Goal: Task Accomplishment & Management: Use online tool/utility

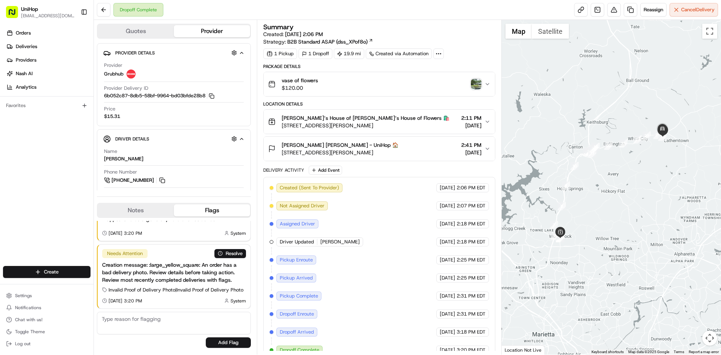
click at [0, 198] on div "Orders Deliveries Providers Nash AI Analytics Favorites" at bounding box center [47, 147] width 94 height 246
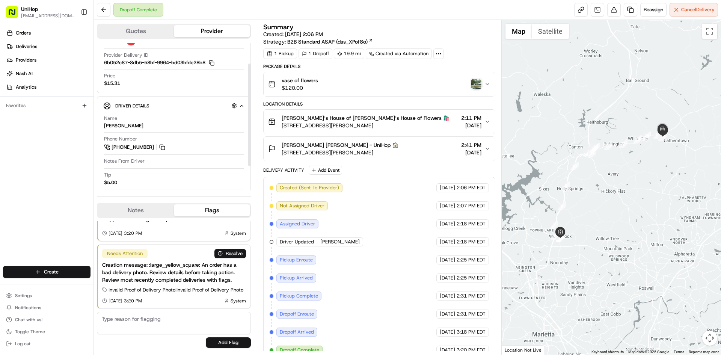
scroll to position [38, 0]
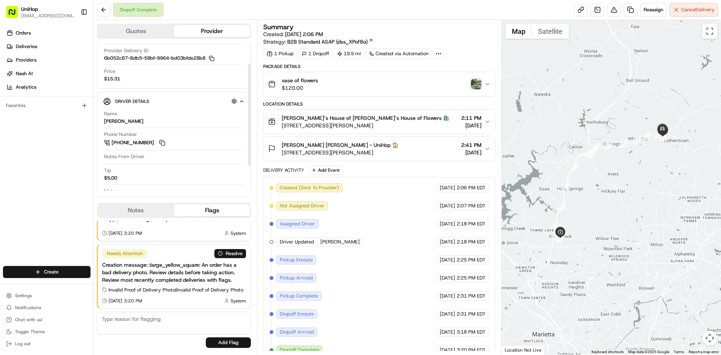
click at [141, 203] on div "Notes Flags" at bounding box center [174, 210] width 154 height 15
click at [137, 207] on button "Notes" at bounding box center [136, 210] width 76 height 12
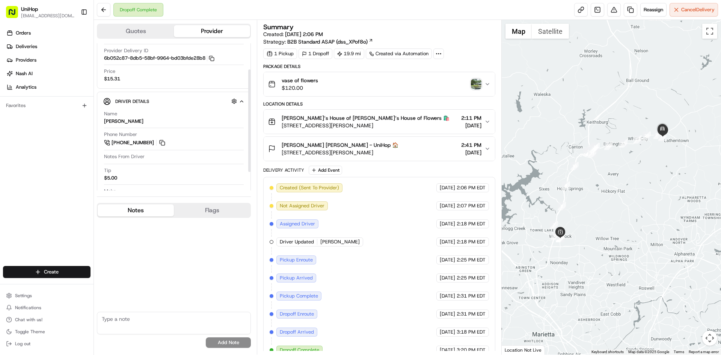
click at [134, 208] on button "Notes" at bounding box center [136, 210] width 76 height 12
drag, startPoint x: 134, startPoint y: 208, endPoint x: 141, endPoint y: 203, distance: 8.3
click at [134, 208] on button "Notes" at bounding box center [136, 210] width 76 height 12
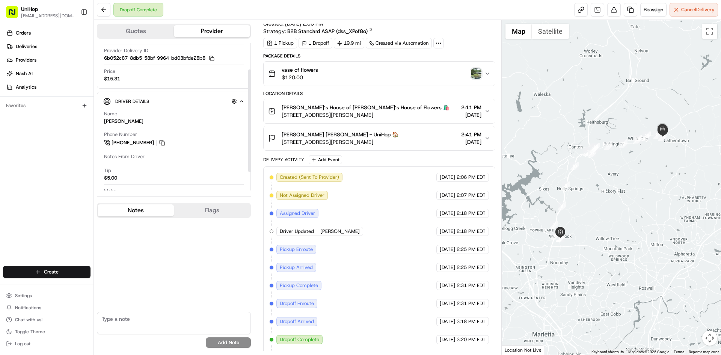
scroll to position [28, 0]
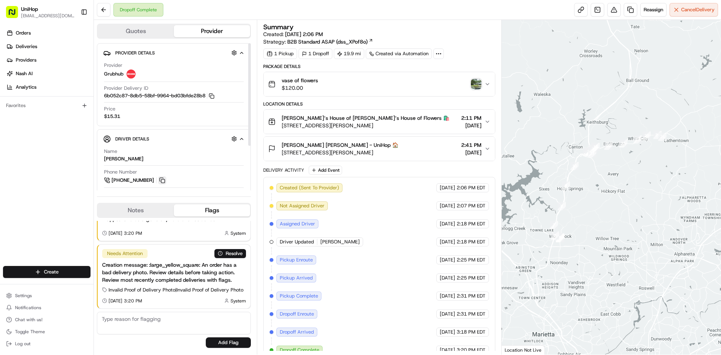
click at [160, 180] on button at bounding box center [162, 180] width 8 height 8
click at [163, 180] on button at bounding box center [162, 180] width 8 height 8
drag, startPoint x: 0, startPoint y: 153, endPoint x: 37, endPoint y: 160, distance: 37.6
click at [3, 153] on div "Orders Deliveries Providers Nash AI Analytics Favorites" at bounding box center [47, 147] width 94 height 246
click at [0, 189] on div "Orders Deliveries Providers Nash AI Analytics Favorites" at bounding box center [47, 147] width 94 height 246
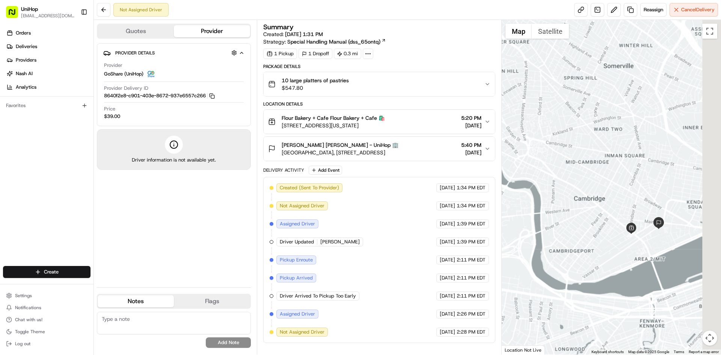
drag, startPoint x: 644, startPoint y: 125, endPoint x: 630, endPoint y: 142, distance: 22.0
click at [632, 139] on div at bounding box center [612, 187] width 220 height 335
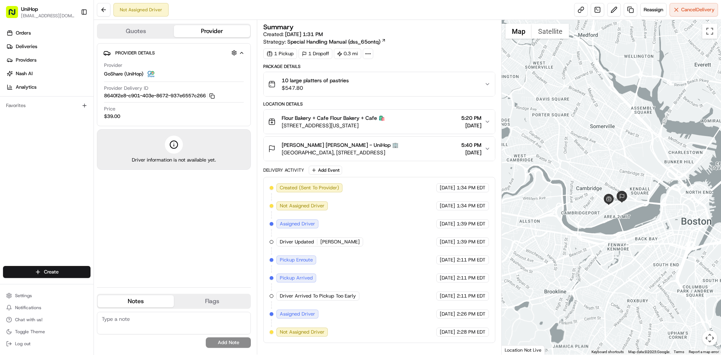
drag, startPoint x: 629, startPoint y: 163, endPoint x: 622, endPoint y: 160, distance: 7.1
click at [622, 160] on div at bounding box center [612, 187] width 220 height 335
click at [157, 236] on div "Provider Details Hidden ( 4 ) Provider GoShare (UniHop) Provider Delivery ID 86…" at bounding box center [174, 162] width 154 height 238
click at [219, 240] on div "Provider Details Hidden ( 4 ) Provider GoShare (UniHop) Provider Delivery ID 86…" at bounding box center [174, 162] width 154 height 238
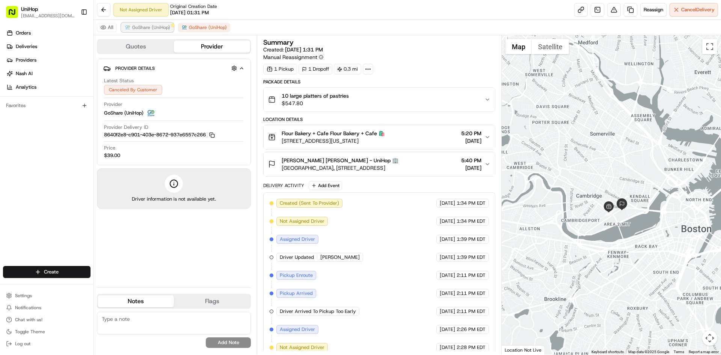
click at [161, 30] on span "GoShare (UniHop)" at bounding box center [151, 27] width 38 height 6
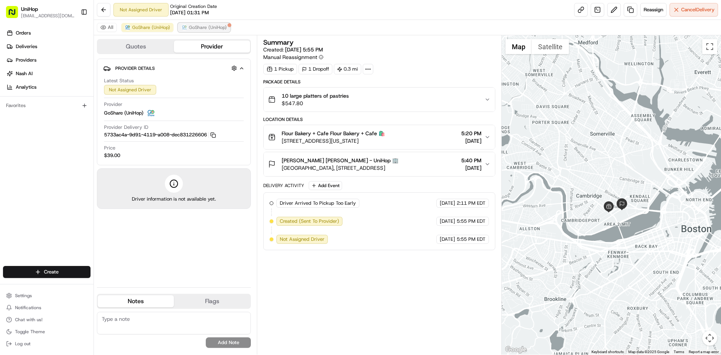
click at [213, 27] on button "GoShare (UniHop)" at bounding box center [204, 27] width 52 height 9
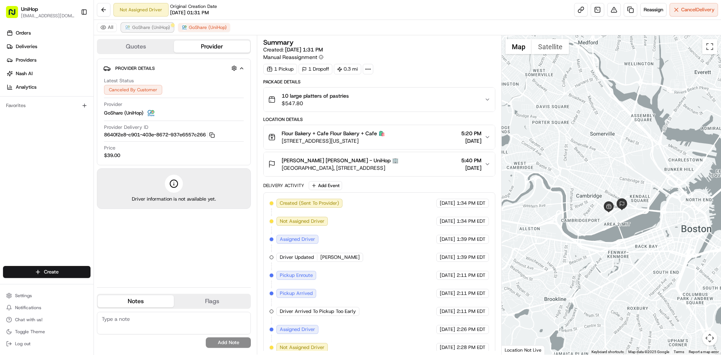
click at [154, 26] on span "GoShare (UniHop)" at bounding box center [151, 27] width 38 height 6
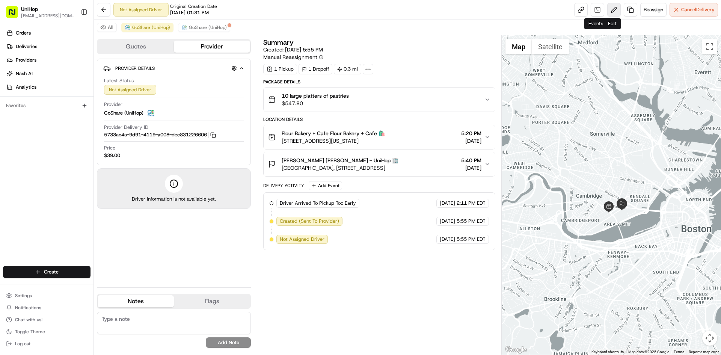
click at [608, 11] on button at bounding box center [614, 10] width 14 height 14
drag, startPoint x: 38, startPoint y: 199, endPoint x: 77, endPoint y: 163, distance: 52.9
drag, startPoint x: 205, startPoint y: 26, endPoint x: 302, endPoint y: 30, distance: 97.4
click at [205, 26] on span "GoShare (UniHop)" at bounding box center [208, 27] width 38 height 6
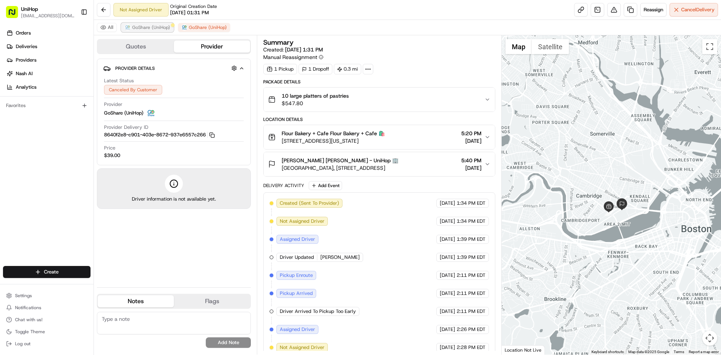
click at [153, 28] on span "GoShare (UniHop)" at bounding box center [151, 27] width 38 height 6
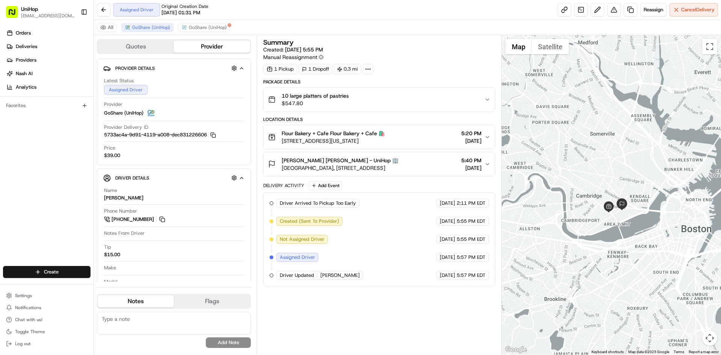
click at [0, 180] on div "Orders Deliveries Providers Nash AI Analytics Favorites" at bounding box center [47, 147] width 94 height 246
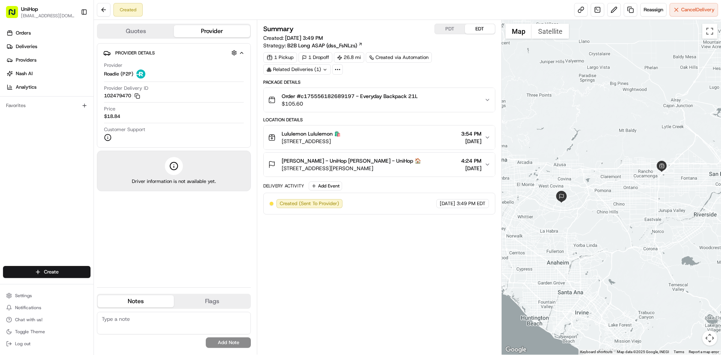
click at [383, 158] on span "[PERSON_NAME] - UniHop [PERSON_NAME] - UniHop 🏠" at bounding box center [351, 161] width 139 height 8
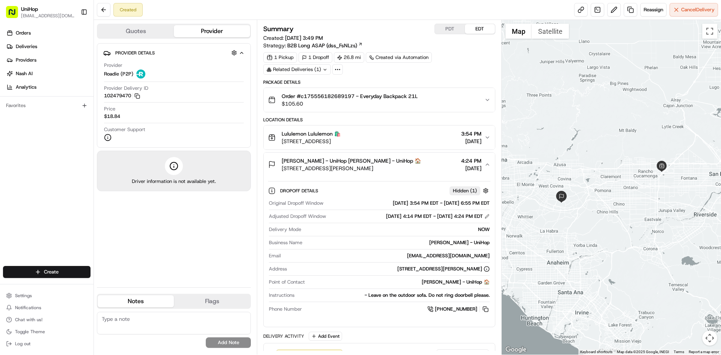
click at [383, 159] on span "[PERSON_NAME] - UniHop [PERSON_NAME] - UniHop 🏠" at bounding box center [351, 161] width 139 height 8
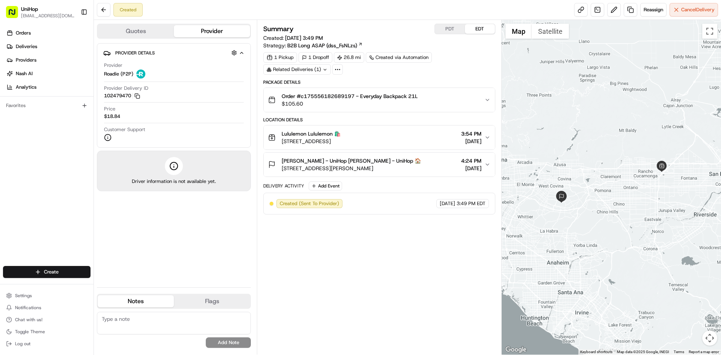
click at [341, 139] on span "[STREET_ADDRESS]" at bounding box center [311, 142] width 59 height 8
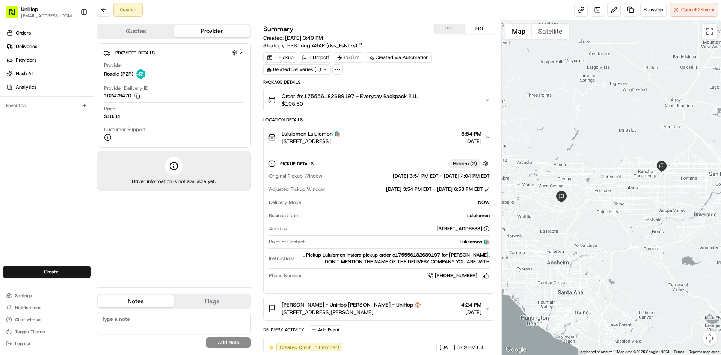
click at [341, 139] on span "[STREET_ADDRESS]" at bounding box center [311, 142] width 59 height 8
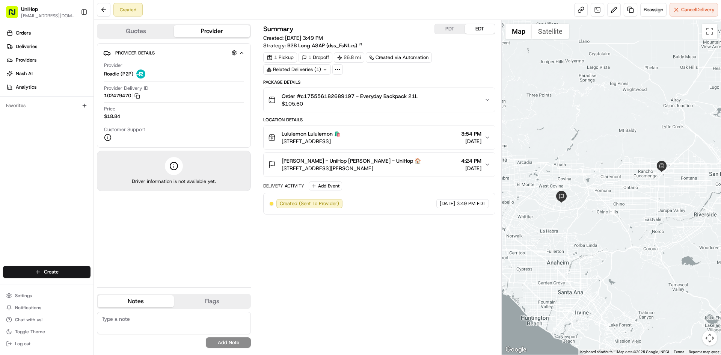
click at [349, 147] on button "Lululemon Lululemon 🛍️ [STREET_ADDRESS] 3:54 PM [DATE]" at bounding box center [379, 137] width 231 height 24
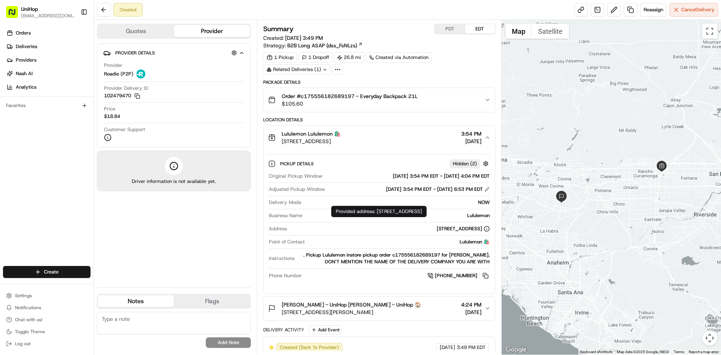
drag, startPoint x: 313, startPoint y: 227, endPoint x: 458, endPoint y: 229, distance: 144.3
click at [482, 230] on div "[STREET_ADDRESS]" at bounding box center [389, 228] width 199 height 7
click at [341, 136] on div "Lululemon Lululemon 🛍️" at bounding box center [311, 134] width 59 height 8
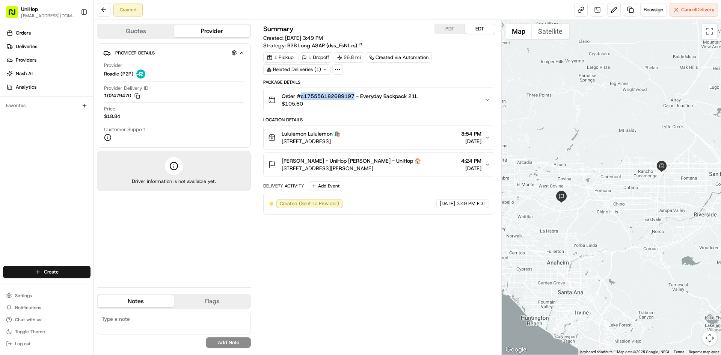
drag, startPoint x: 302, startPoint y: 97, endPoint x: 356, endPoint y: 98, distance: 53.7
click at [356, 98] on span "Order #c175556182689197 - Everyday Backpack 21L" at bounding box center [350, 96] width 136 height 8
copy span "c175556182689197"
click at [376, 167] on span "2031 Sarah Ct, West Covina, CA 91792, USA" at bounding box center [351, 169] width 139 height 8
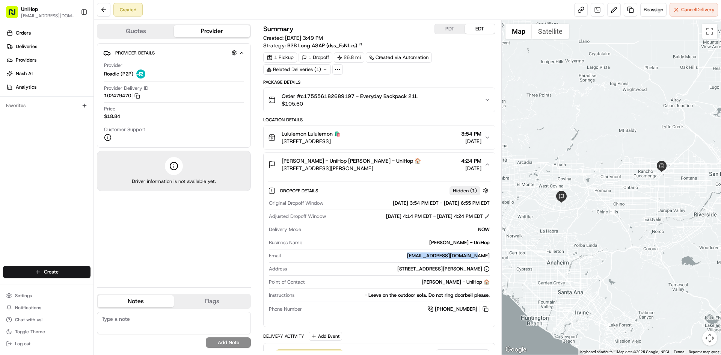
drag, startPoint x: 427, startPoint y: 254, endPoint x: 490, endPoint y: 255, distance: 62.8
click at [490, 255] on div "isaongflores29@gmail.com" at bounding box center [387, 255] width 206 height 7
copy div "isaongflores29@gmail.com"
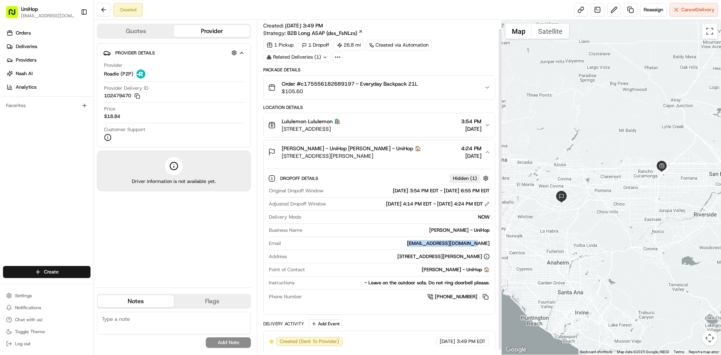
scroll to position [14, 0]
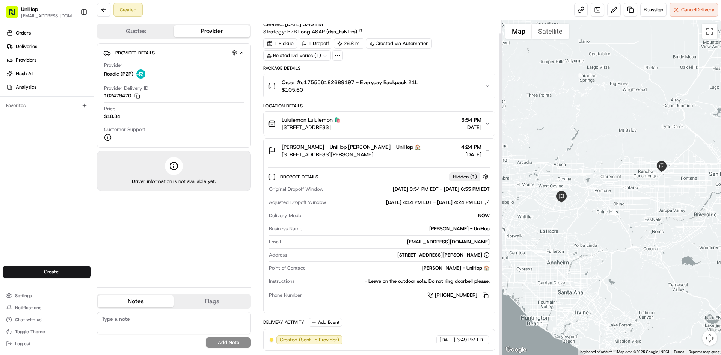
click at [404, 153] on span "2031 Sarah Ct, West Covina, CA 91792, USA" at bounding box center [351, 155] width 139 height 8
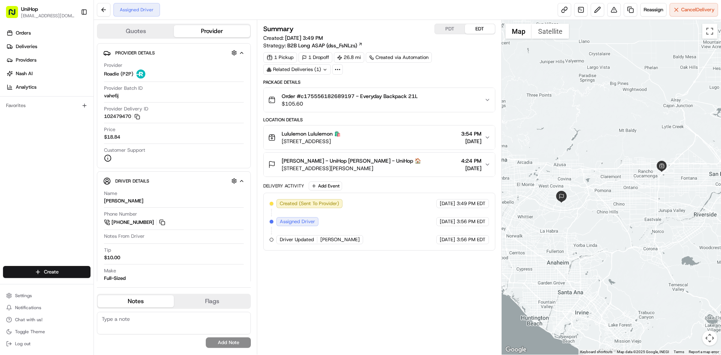
drag, startPoint x: 301, startPoint y: 142, endPoint x: 415, endPoint y: 144, distance: 114.6
click at [341, 144] on span "[STREET_ADDRESS]" at bounding box center [311, 142] width 59 height 8
click at [341, 144] on span "12434 S Mainstreet Space #1350, Rancho Cucamonga, CA 91739, USA" at bounding box center [311, 142] width 59 height 8
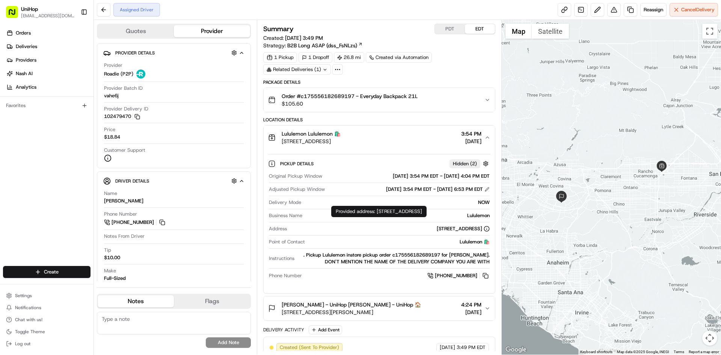
drag, startPoint x: 345, startPoint y: 230, endPoint x: 469, endPoint y: 230, distance: 124.4
click at [469, 230] on div "12434 S Mainstreet Space #1350, Rancho Cucamonga, CA 91739, USA" at bounding box center [463, 228] width 53 height 7
copy div "S Mainstreet Space #1350, Rancho Cucamonga, CA 91739"
drag, startPoint x: 116, startPoint y: 201, endPoint x: 150, endPoint y: 196, distance: 34.2
click at [98, 200] on div "Driver Details Hidden ( 7 ) Name Blake J. Phone Number +1 626 327 1131 Notes Fr…" at bounding box center [174, 240] width 154 height 138
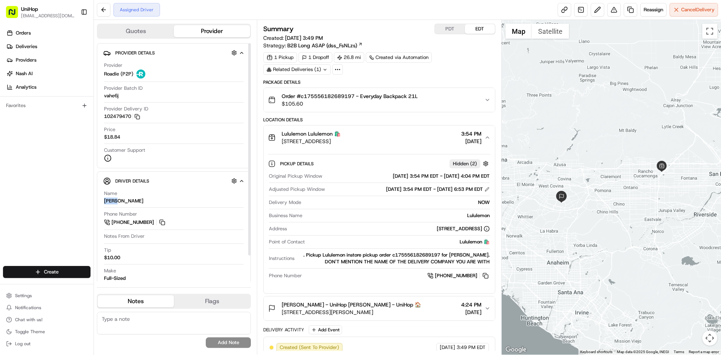
copy div "Blake"
click at [28, 190] on div "Orders Deliveries Providers [PERSON_NAME] Analytics Favorites" at bounding box center [47, 147] width 94 height 246
click at [372, 145] on button "Lululemon Lululemon 🛍️ 12434 S Mainstreet Space #1350, Rancho Cucamonga, CA 917…" at bounding box center [379, 137] width 231 height 24
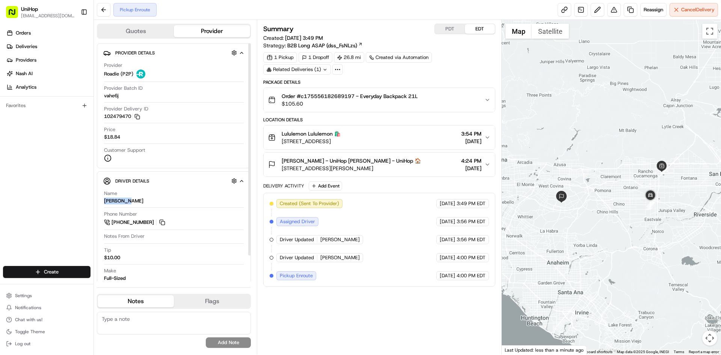
drag, startPoint x: 125, startPoint y: 201, endPoint x: 359, endPoint y: 180, distance: 235.4
click at [102, 202] on div "Driver Details Hidden ( 7 ) Name Guillermo B. Phone Number +1 626 216 8263 Note…" at bounding box center [174, 240] width 154 height 138
copy div "Guillermo"
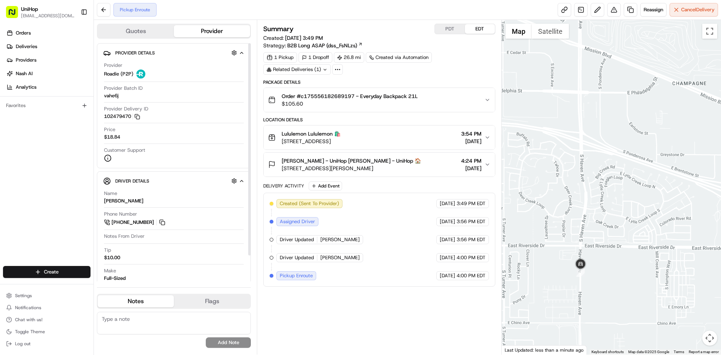
drag, startPoint x: 3, startPoint y: 218, endPoint x: 7, endPoint y: 216, distance: 4.4
click at [3, 218] on div "Orders Deliveries Providers [PERSON_NAME] Analytics Favorites" at bounding box center [47, 147] width 94 height 246
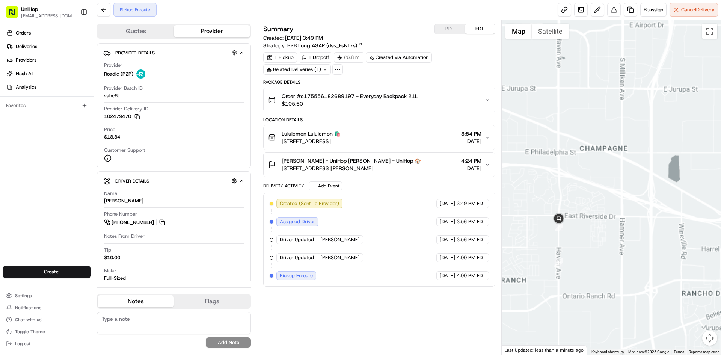
drag, startPoint x: 601, startPoint y: 138, endPoint x: 596, endPoint y: 172, distance: 34.5
click at [596, 171] on div at bounding box center [612, 187] width 220 height 335
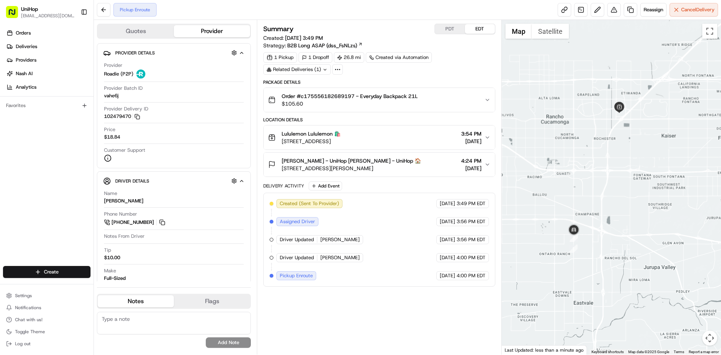
drag, startPoint x: 604, startPoint y: 150, endPoint x: 590, endPoint y: 177, distance: 30.9
click at [591, 178] on div at bounding box center [612, 187] width 220 height 335
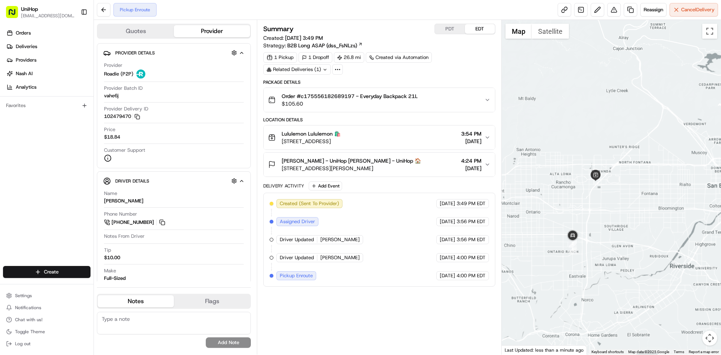
drag, startPoint x: 584, startPoint y: 190, endPoint x: 613, endPoint y: 198, distance: 30.3
click at [613, 198] on div at bounding box center [612, 187] width 220 height 335
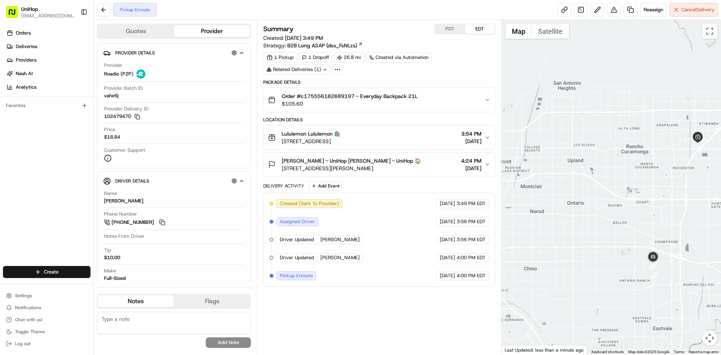
drag, startPoint x: 654, startPoint y: 243, endPoint x: 637, endPoint y: 234, distance: 19.7
click at [639, 235] on div at bounding box center [612, 187] width 220 height 335
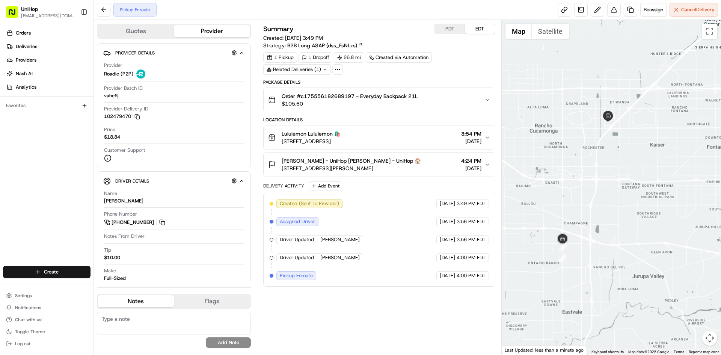
drag, startPoint x: 588, startPoint y: 109, endPoint x: 578, endPoint y: 175, distance: 66.8
click at [578, 175] on div at bounding box center [612, 187] width 220 height 335
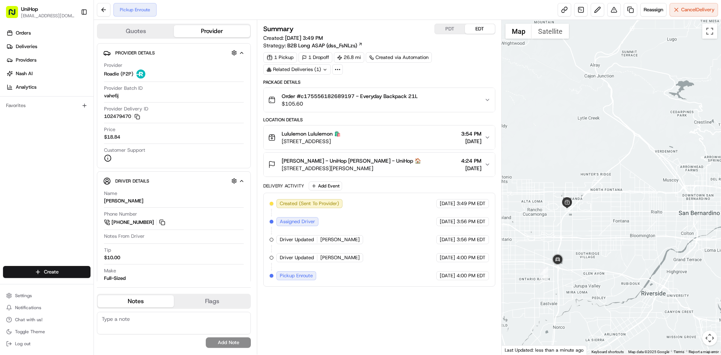
drag, startPoint x: 601, startPoint y: 207, endPoint x: 619, endPoint y: 198, distance: 20.5
click at [619, 198] on div at bounding box center [612, 187] width 220 height 335
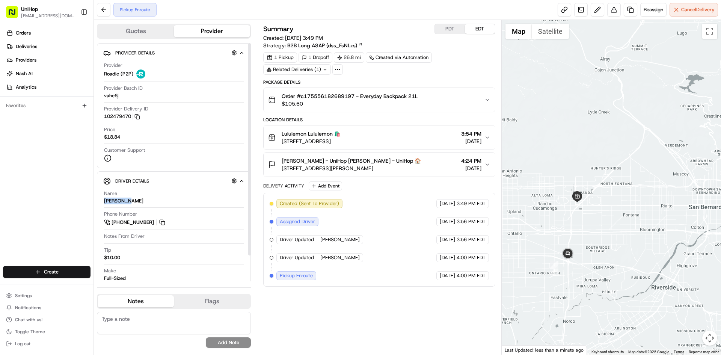
drag, startPoint x: 124, startPoint y: 200, endPoint x: 101, endPoint y: 201, distance: 23.3
click at [101, 201] on div "Driver Details Hidden ( 7 ) Name Guillermo B. Phone Number +1 626 216 8263 Note…" at bounding box center [174, 240] width 154 height 138
copy div "Guillermo"
drag, startPoint x: 281, startPoint y: 134, endPoint x: 305, endPoint y: 134, distance: 24.0
click at [305, 134] on div "Lululemon Lululemon 🛍️ 12434 S Mainstreet Space #1350, Rancho Cucamonga, CA 917…" at bounding box center [304, 137] width 73 height 15
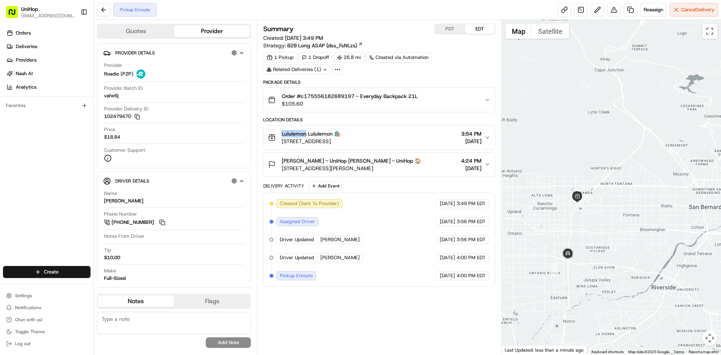
copy span "Lululemon"
drag, startPoint x: 281, startPoint y: 162, endPoint x: 326, endPoint y: 162, distance: 45.5
click at [326, 162] on div "Maria Isabel Flores - UniHop Maria Isabel Flores - UniHop 🏠 2031 Sarah Ct, West…" at bounding box center [344, 164] width 153 height 15
copy span "Maria Isabel Flores"
drag, startPoint x: 302, startPoint y: 97, endPoint x: 419, endPoint y: 97, distance: 117.2
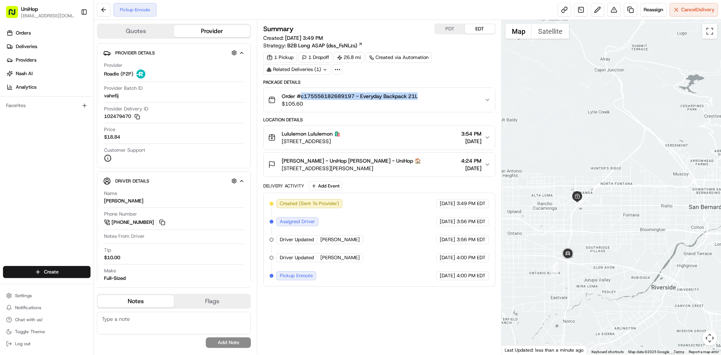
click at [418, 97] on span "Order #c175556182689197 - Everyday Backpack 21L" at bounding box center [350, 96] width 136 height 8
copy span "c175556182689197 - Everyday Backpack 21L"
drag, startPoint x: 38, startPoint y: 199, endPoint x: 103, endPoint y: 190, distance: 65.6
click at [40, 198] on div "Orders Deliveries Providers Nash AI Analytics Favorites" at bounding box center [47, 147] width 94 height 246
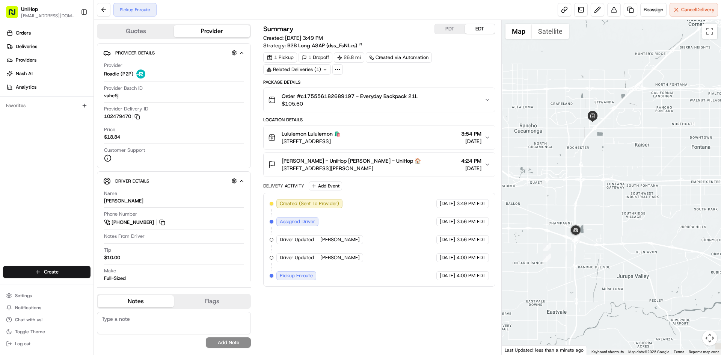
drag, startPoint x: 612, startPoint y: 242, endPoint x: 619, endPoint y: 187, distance: 56.0
click at [620, 196] on div at bounding box center [612, 187] width 220 height 335
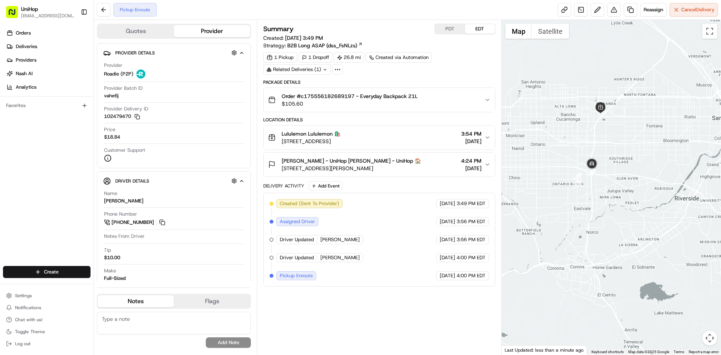
drag, startPoint x: 605, startPoint y: 131, endPoint x: 592, endPoint y: 131, distance: 12.4
click at [592, 131] on div at bounding box center [612, 187] width 220 height 335
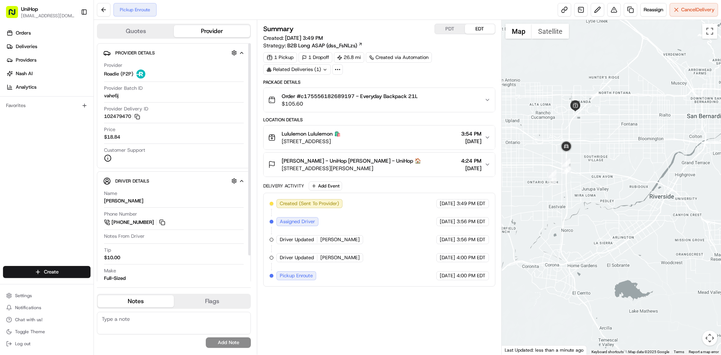
click at [4, 158] on div "Orders Deliveries Providers Nash AI Analytics Favorites" at bounding box center [47, 147] width 94 height 246
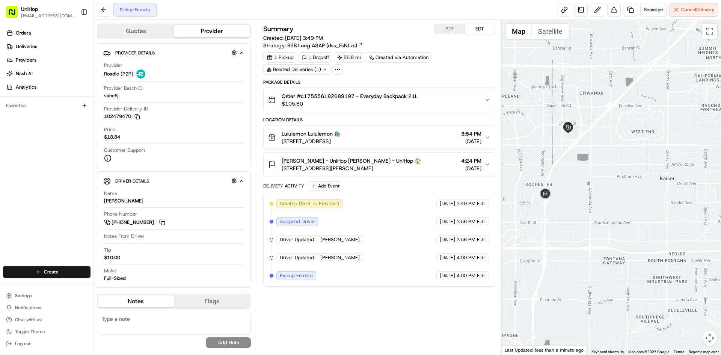
drag, startPoint x: 577, startPoint y: 177, endPoint x: 586, endPoint y: 194, distance: 19.2
click at [586, 194] on div at bounding box center [612, 187] width 220 height 335
click at [165, 223] on button at bounding box center [162, 222] width 8 height 8
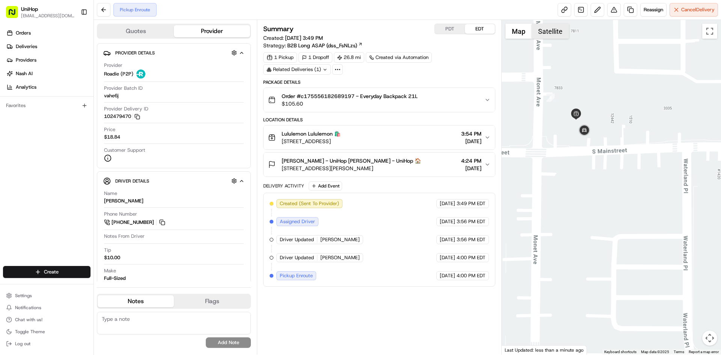
click at [538, 37] on button "Satellite" at bounding box center [550, 31] width 37 height 15
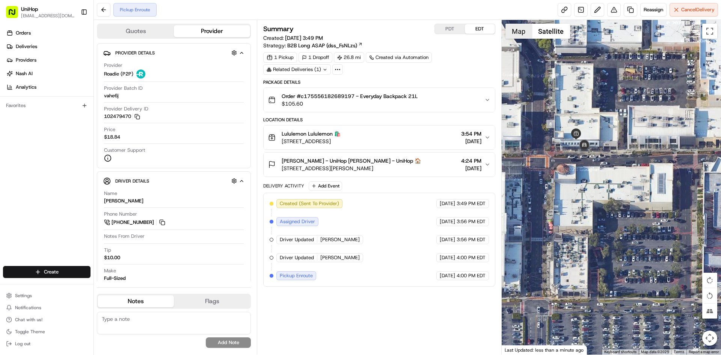
click at [520, 34] on button "Map" at bounding box center [519, 31] width 26 height 15
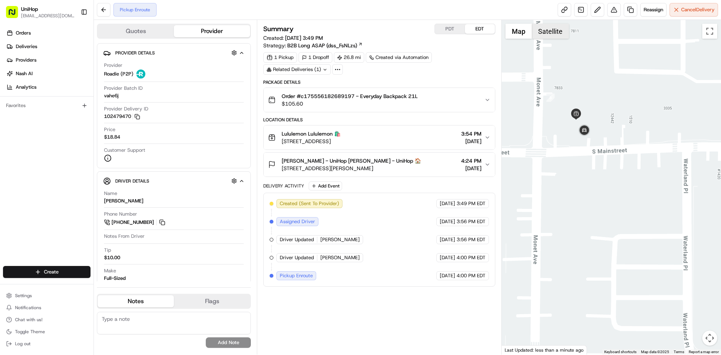
click at [549, 34] on button "Satellite" at bounding box center [550, 31] width 37 height 15
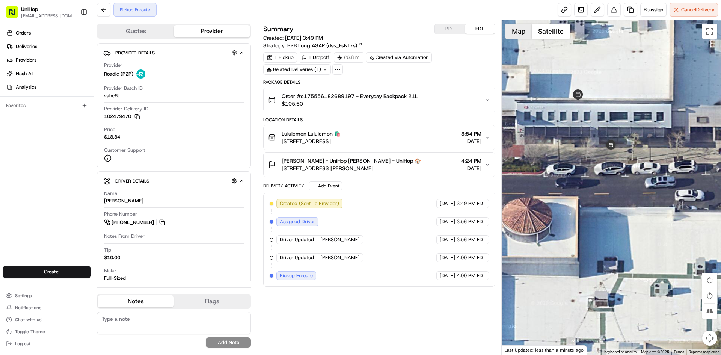
click at [522, 33] on button "Map" at bounding box center [519, 31] width 26 height 15
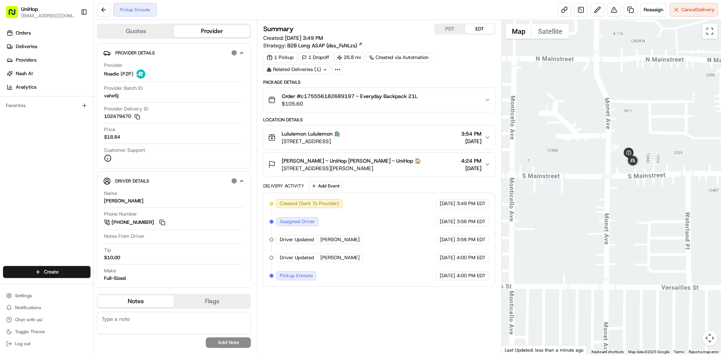
drag, startPoint x: 645, startPoint y: 177, endPoint x: 639, endPoint y: 221, distance: 44.7
click at [641, 222] on div at bounding box center [612, 187] width 220 height 335
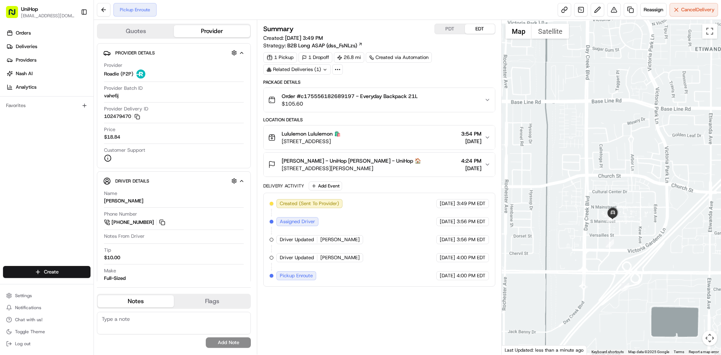
drag, startPoint x: 639, startPoint y: 220, endPoint x: 619, endPoint y: 213, distance: 20.9
click at [622, 214] on div at bounding box center [612, 187] width 220 height 335
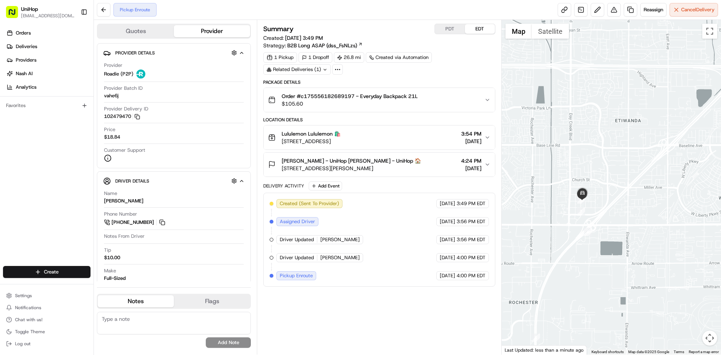
drag, startPoint x: 610, startPoint y: 216, endPoint x: 624, endPoint y: 204, distance: 18.1
click at [623, 206] on div at bounding box center [612, 187] width 220 height 335
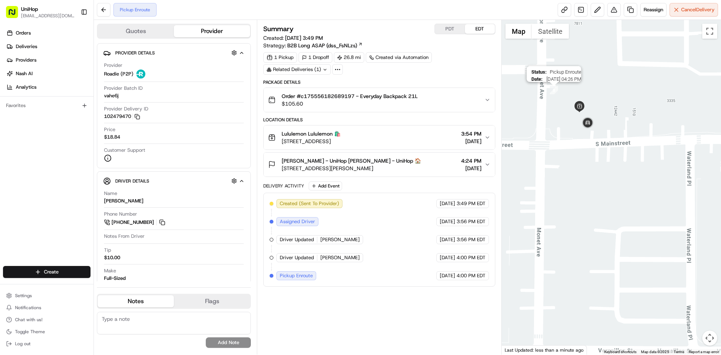
drag, startPoint x: 546, startPoint y: 73, endPoint x: 583, endPoint y: 133, distance: 70.7
click at [574, 126] on div "To navigate, press the arrow keys. Status : Pickup Enroute Date : 08/23/2025 04…" at bounding box center [612, 187] width 220 height 335
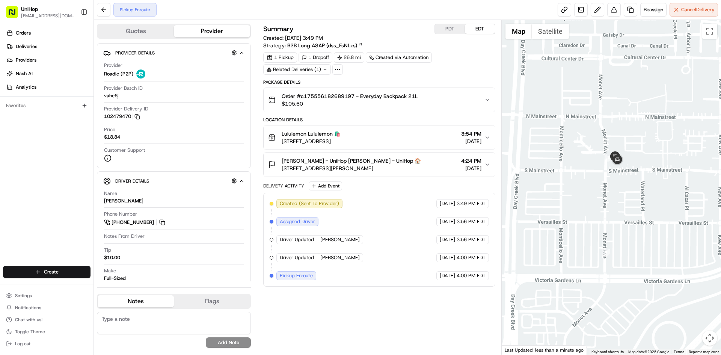
click at [636, 176] on div at bounding box center [612, 187] width 220 height 335
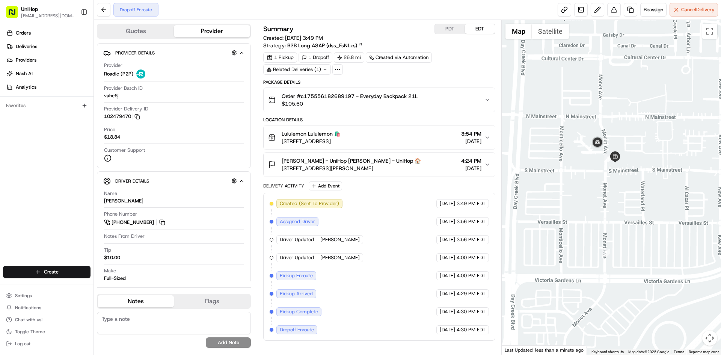
click at [611, 182] on div at bounding box center [612, 187] width 220 height 335
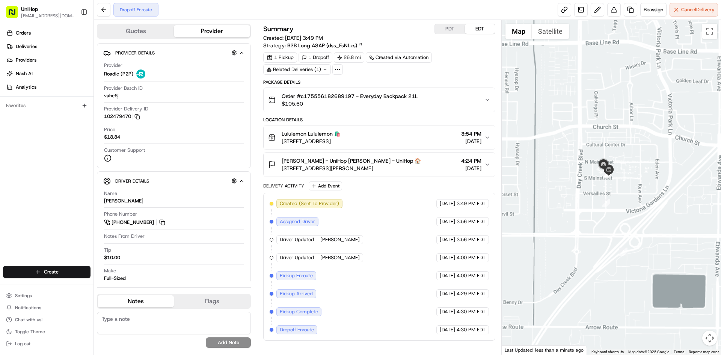
click at [609, 183] on div at bounding box center [612, 187] width 220 height 335
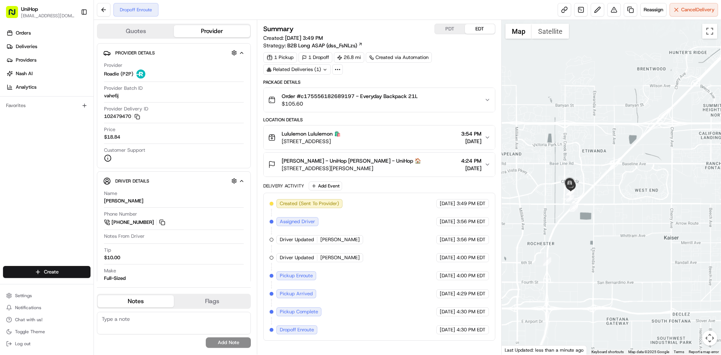
drag, startPoint x: 603, startPoint y: 176, endPoint x: 592, endPoint y: 176, distance: 10.5
click at [600, 176] on div at bounding box center [612, 187] width 220 height 335
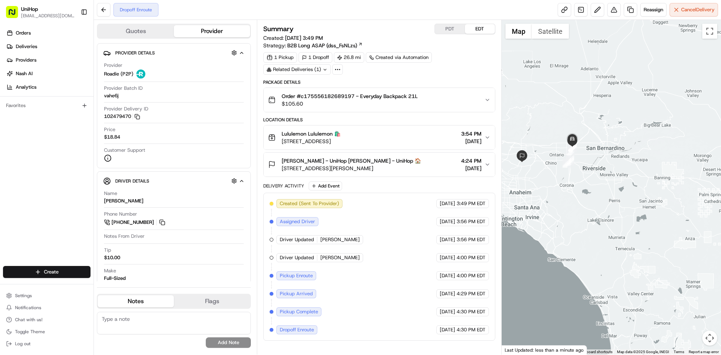
drag, startPoint x: 588, startPoint y: 199, endPoint x: 643, endPoint y: 213, distance: 56.2
click at [641, 213] on div at bounding box center [612, 187] width 220 height 335
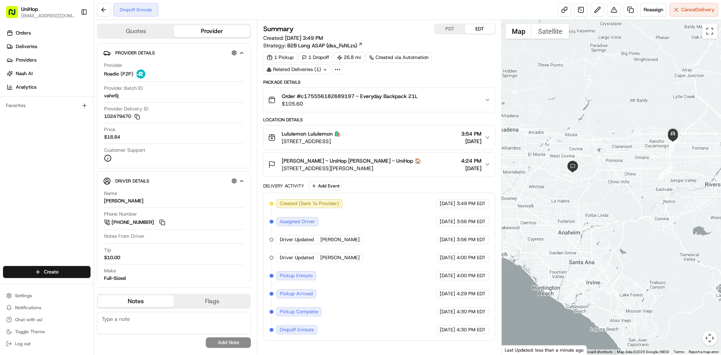
drag, startPoint x: 603, startPoint y: 174, endPoint x: 600, endPoint y: 183, distance: 8.7
click at [600, 183] on div at bounding box center [612, 187] width 220 height 335
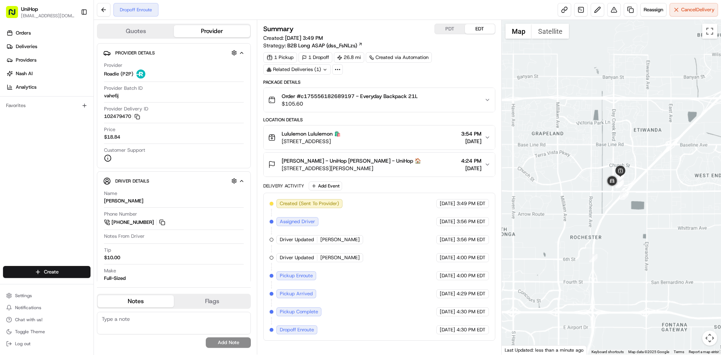
drag, startPoint x: 594, startPoint y: 228, endPoint x: 610, endPoint y: 224, distance: 17.4
click at [604, 226] on div at bounding box center [612, 187] width 220 height 335
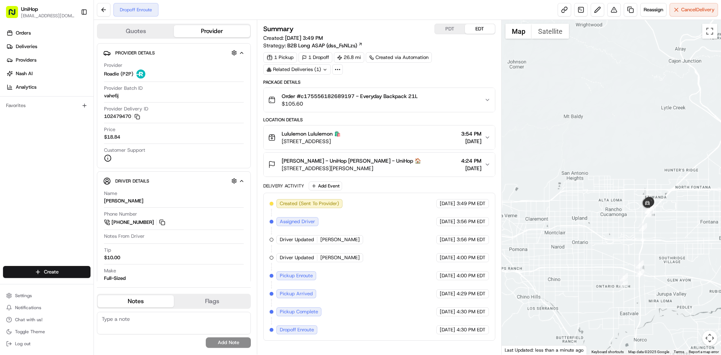
drag, startPoint x: 575, startPoint y: 242, endPoint x: 617, endPoint y: 224, distance: 45.6
click at [598, 232] on div at bounding box center [612, 187] width 220 height 335
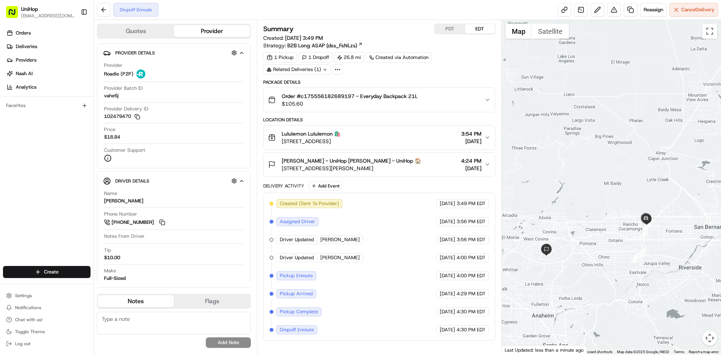
drag, startPoint x: 608, startPoint y: 229, endPoint x: 613, endPoint y: 247, distance: 18.5
click at [614, 246] on div at bounding box center [612, 187] width 220 height 335
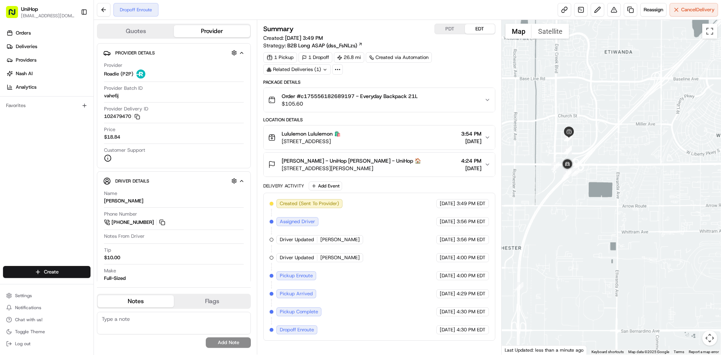
click at [650, 230] on div at bounding box center [612, 187] width 220 height 335
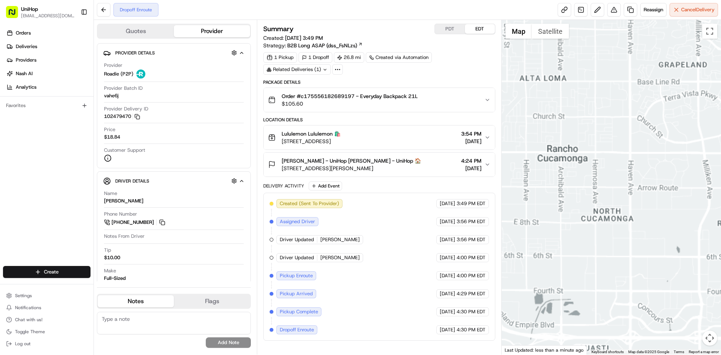
drag, startPoint x: 620, startPoint y: 253, endPoint x: 632, endPoint y: 234, distance: 23.1
click at [630, 241] on div at bounding box center [612, 187] width 220 height 335
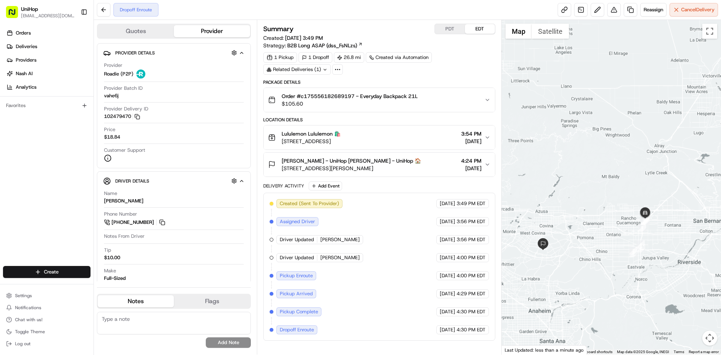
click at [607, 236] on div at bounding box center [612, 187] width 220 height 335
click at [440, 27] on button "PDT" at bounding box center [450, 29] width 30 height 10
click at [474, 26] on button "EDT" at bounding box center [480, 29] width 30 height 10
click at [452, 26] on button "PDT" at bounding box center [450, 29] width 30 height 10
click at [471, 26] on button "EDT" at bounding box center [480, 29] width 30 height 10
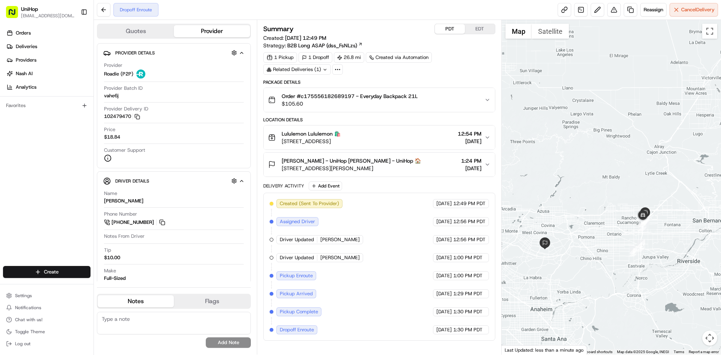
click at [450, 26] on button "PDT" at bounding box center [450, 29] width 30 height 10
click at [464, 27] on button "PDT" at bounding box center [450, 29] width 30 height 10
click at [471, 27] on button "EDT" at bounding box center [480, 29] width 30 height 10
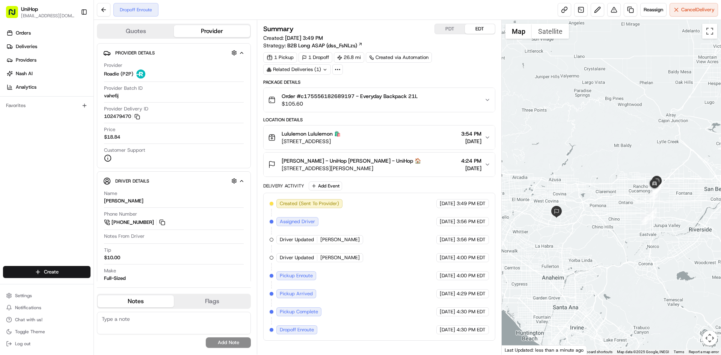
drag, startPoint x: 616, startPoint y: 198, endPoint x: 626, endPoint y: 163, distance: 36.3
click at [628, 164] on div at bounding box center [612, 187] width 220 height 335
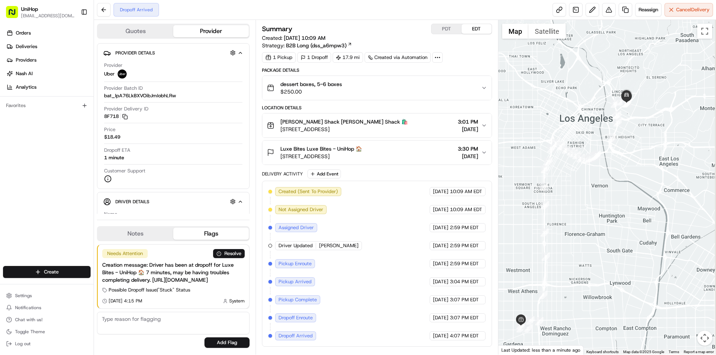
drag, startPoint x: 638, startPoint y: 172, endPoint x: 626, endPoint y: 169, distance: 12.4
click at [630, 177] on div at bounding box center [607, 187] width 218 height 335
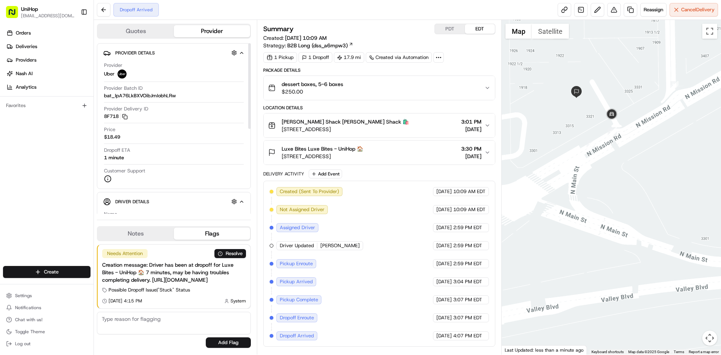
click at [132, 229] on button "Notes" at bounding box center [136, 234] width 76 height 12
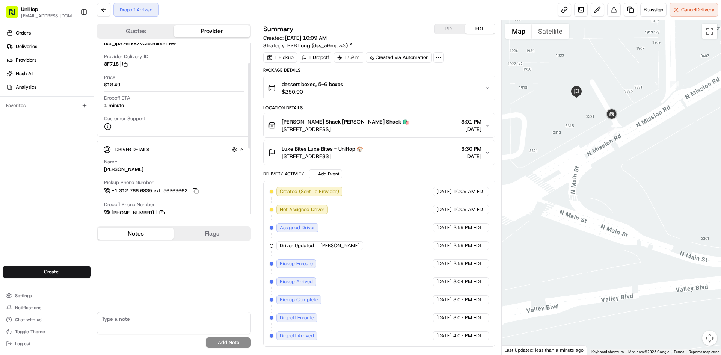
scroll to position [75, 0]
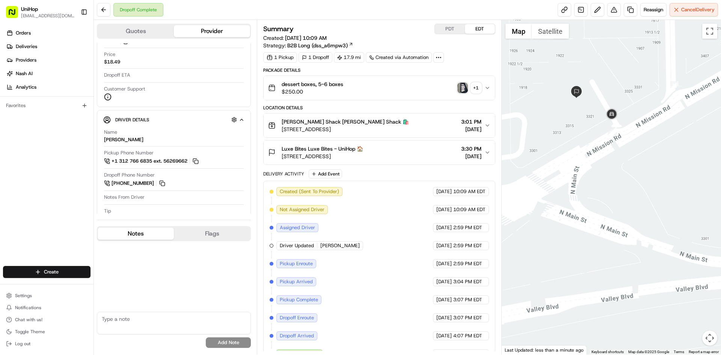
click at [464, 91] on img "button" at bounding box center [463, 88] width 11 height 11
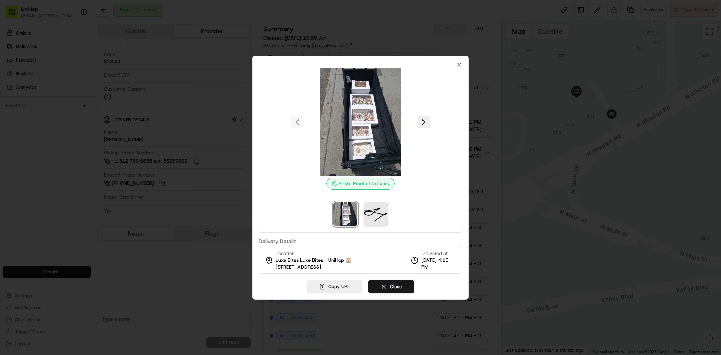
click at [377, 200] on div at bounding box center [361, 214] width 204 height 37
click at [366, 214] on img at bounding box center [376, 214] width 24 height 24
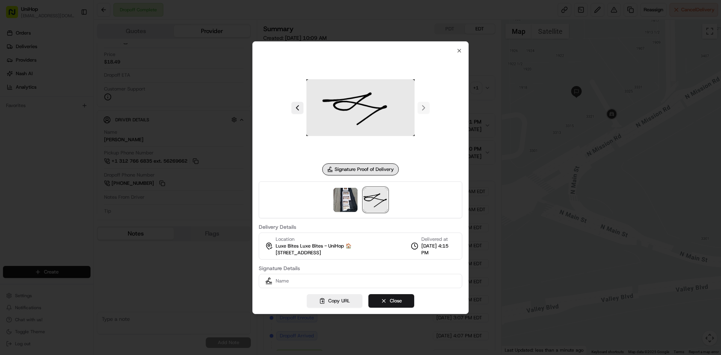
click at [344, 213] on div at bounding box center [361, 199] width 204 height 37
click at [344, 209] on img at bounding box center [346, 200] width 24 height 24
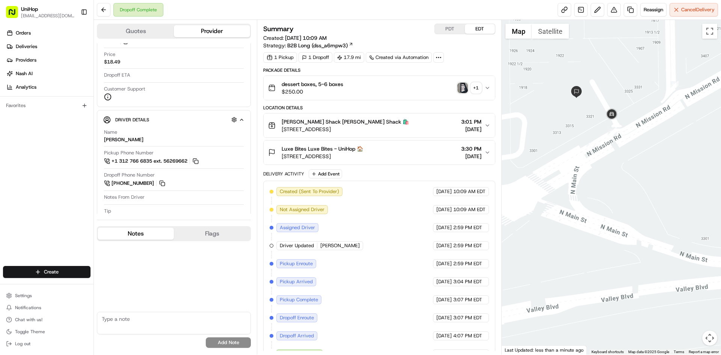
click at [0, 181] on div "Orders Deliveries Providers Nash AI Analytics Favorites" at bounding box center [47, 147] width 94 height 246
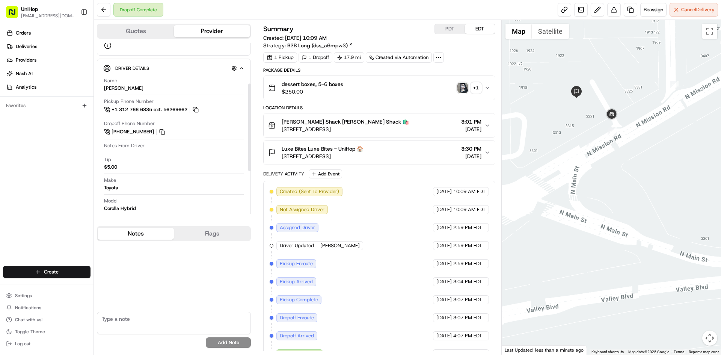
scroll to position [140, 0]
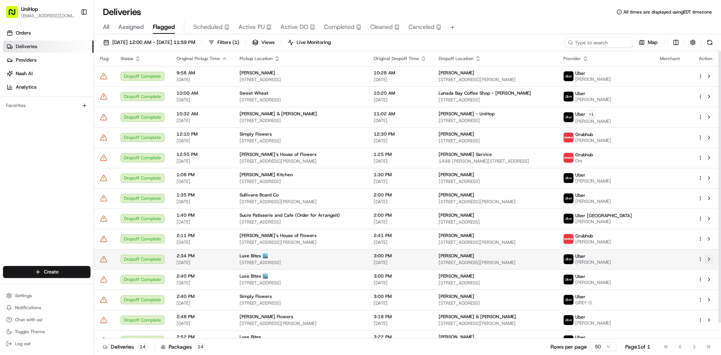
click at [712, 258] on button at bounding box center [709, 259] width 9 height 9
click at [258, 23] on span "Active PU" at bounding box center [252, 27] width 26 height 9
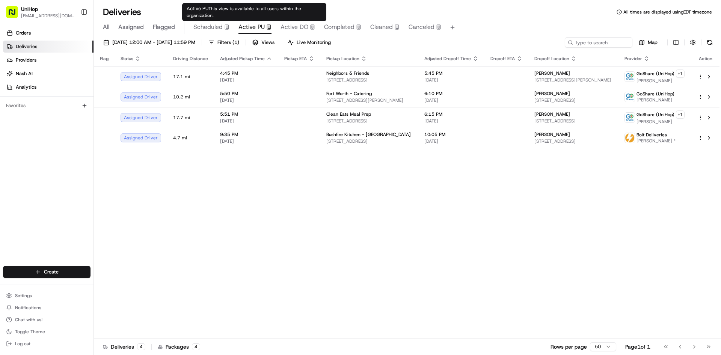
click at [286, 25] on span "Active DO" at bounding box center [295, 27] width 28 height 9
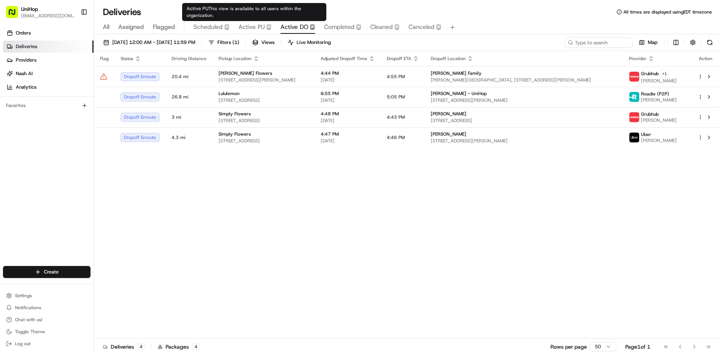
click at [255, 30] on span "Active PU" at bounding box center [252, 27] width 26 height 9
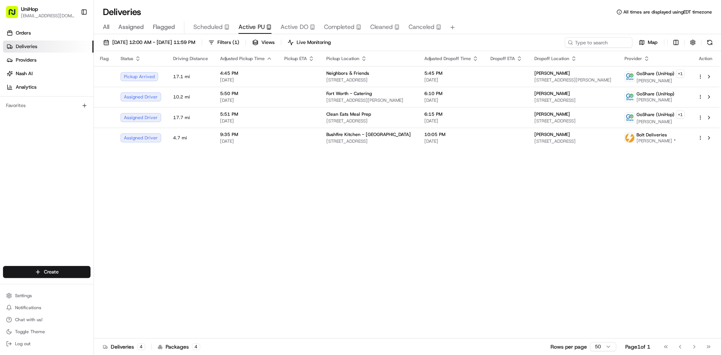
click at [279, 26] on div "All Assigned Flagged Scheduled Active PU Active DO Completed Cleaned Canceled" at bounding box center [407, 27] width 627 height 13
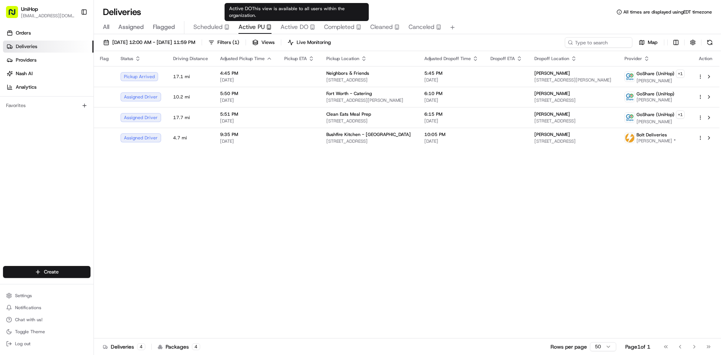
click at [283, 27] on span "Active DO" at bounding box center [295, 27] width 28 height 9
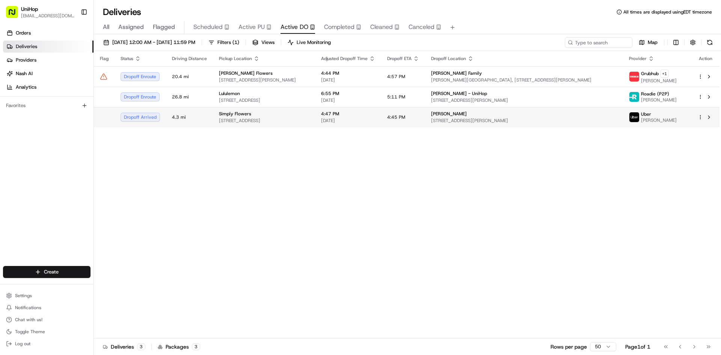
click at [309, 122] on span "1100 W 7800 S #9, West Jordan, UT 84088, United States" at bounding box center [264, 121] width 90 height 6
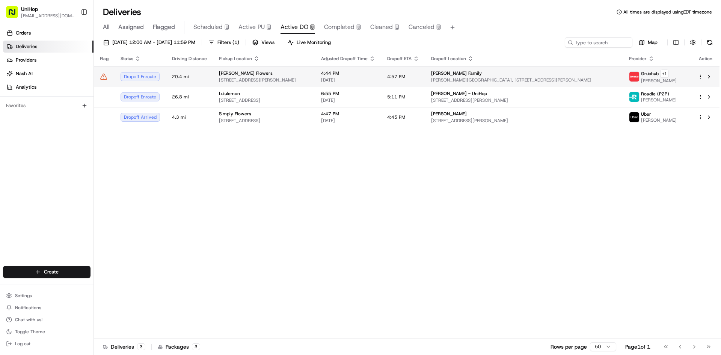
click at [315, 85] on td "Sada's Flowers 10612 Culver Blvd, Culver City, CA 90232, USA" at bounding box center [264, 76] width 102 height 21
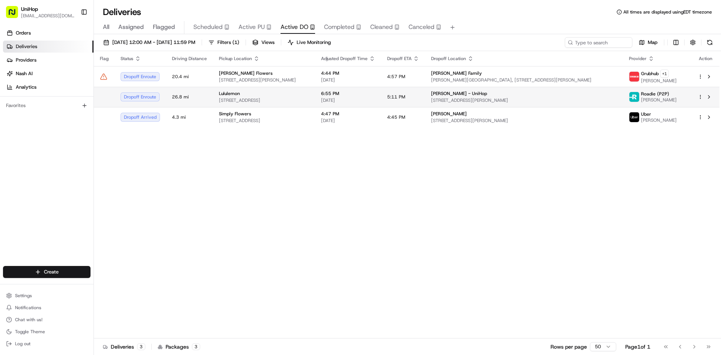
click at [309, 98] on span "12434 S Mainstreet Space #1350, Rancho Cucamonga, CA 91739, USA" at bounding box center [264, 100] width 90 height 6
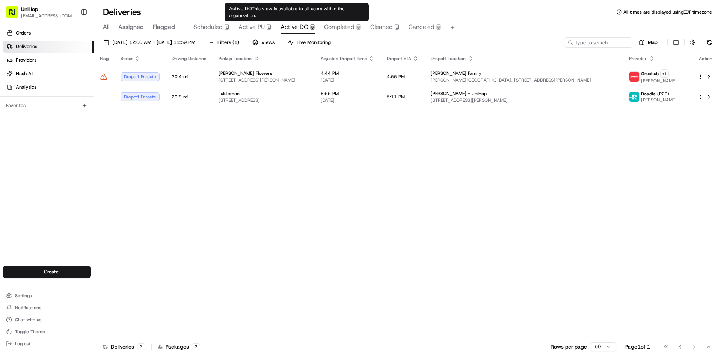
click at [268, 27] on icon "button" at bounding box center [268, 27] width 0 height 0
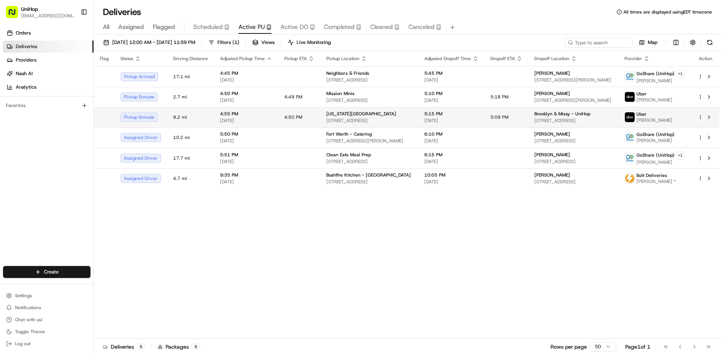
click at [367, 121] on span "2375 S Oneida St, Green Bay, WI 54304, USA" at bounding box center [369, 121] width 86 height 6
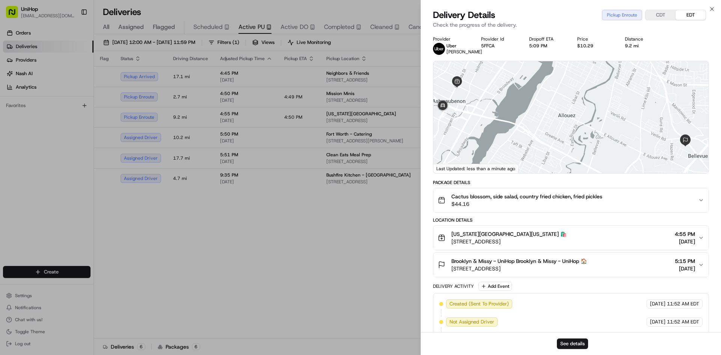
click at [518, 199] on span "Cactus blossom, side salad, country fried chicken, fried pickles" at bounding box center [527, 197] width 151 height 8
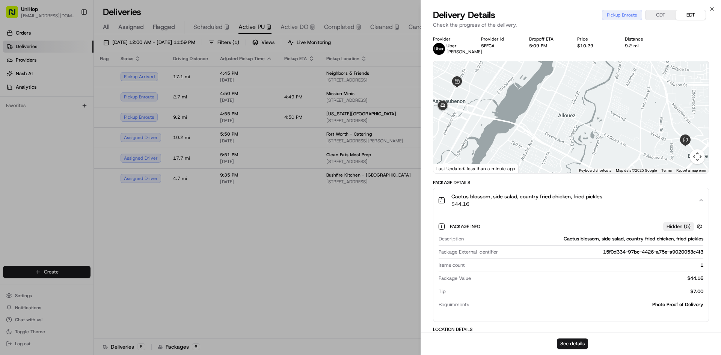
click at [518, 199] on span "Cactus blossom, side salad, country fried chicken, fried pickles" at bounding box center [527, 197] width 151 height 8
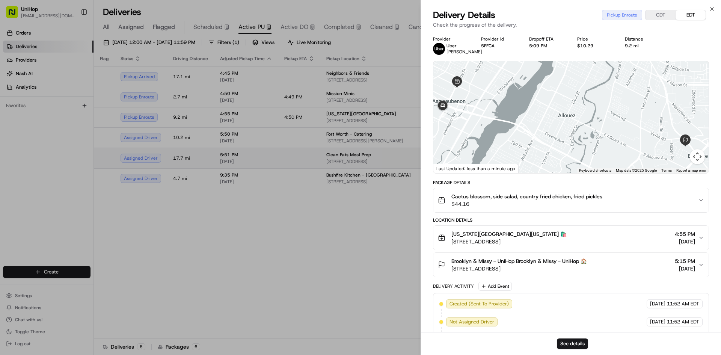
drag, startPoint x: 370, startPoint y: 230, endPoint x: 365, endPoint y: 153, distance: 77.6
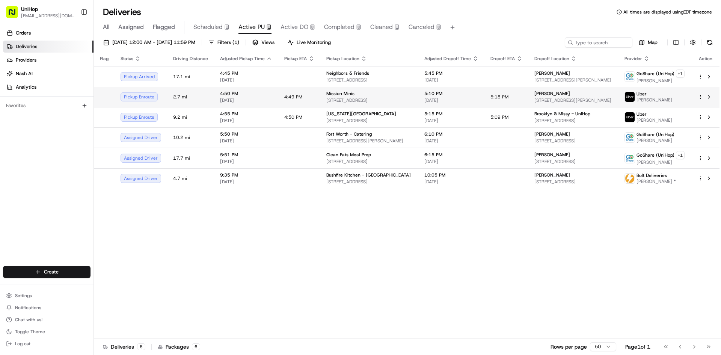
click at [363, 97] on div "Mission Minis 3168 22nd St, San Francisco, CA 94110, USA" at bounding box center [369, 97] width 86 height 13
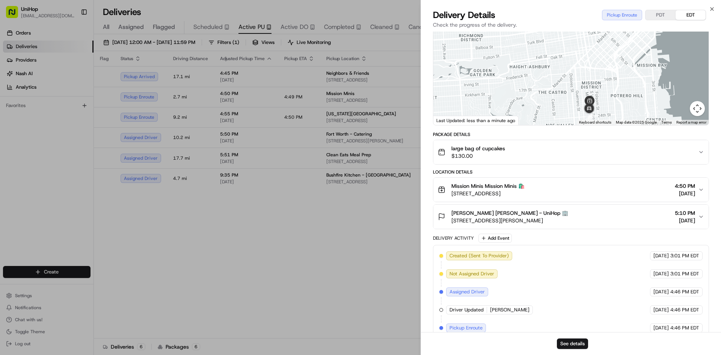
scroll to position [65, 0]
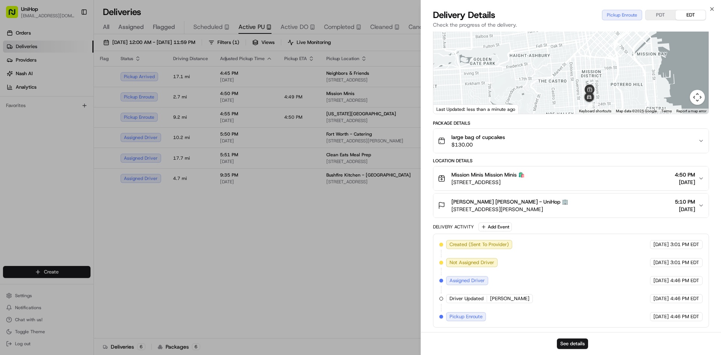
click at [471, 148] on button "large bag of cupcakes $130.00" at bounding box center [571, 141] width 275 height 24
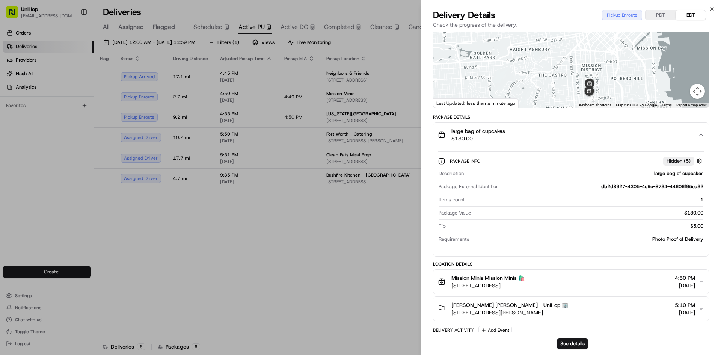
click at [471, 147] on button "large bag of cupcakes $130.00" at bounding box center [571, 135] width 275 height 24
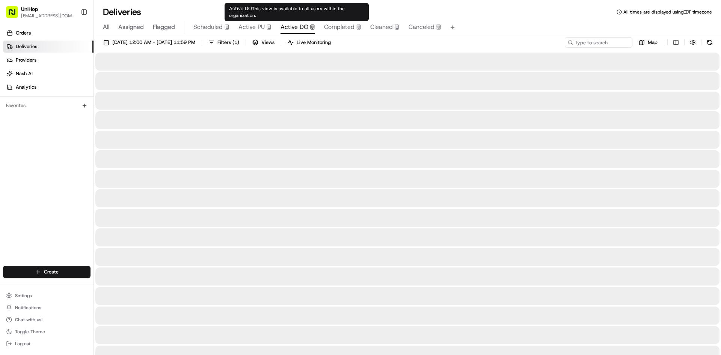
click at [298, 30] on span "Active DO" at bounding box center [295, 27] width 28 height 9
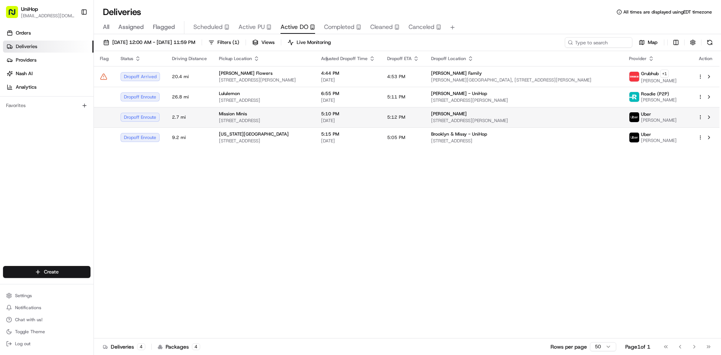
click at [381, 110] on td "5:10 PM Aug 23 2025" at bounding box center [348, 117] width 66 height 20
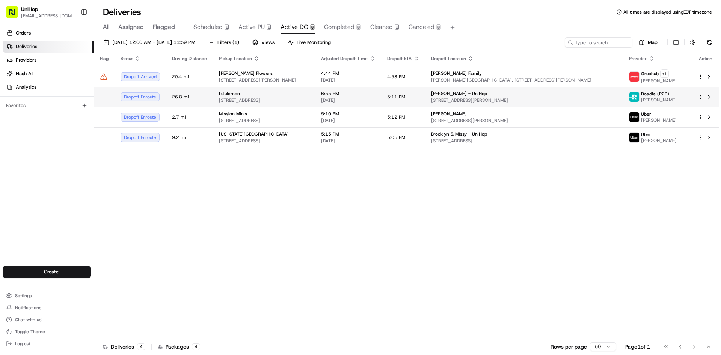
click at [375, 99] on span "Aug 23 2025" at bounding box center [348, 100] width 54 height 6
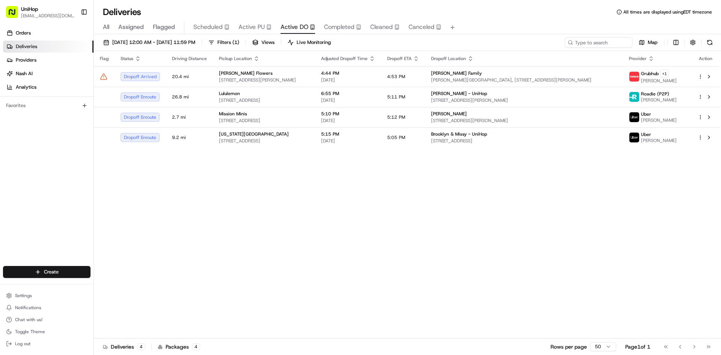
drag, startPoint x: 379, startPoint y: 222, endPoint x: 390, endPoint y: 200, distance: 25.0
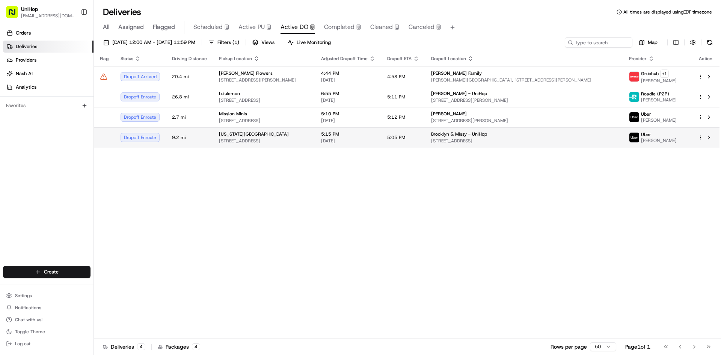
click at [405, 139] on span "5:05 PM" at bounding box center [396, 137] width 18 height 6
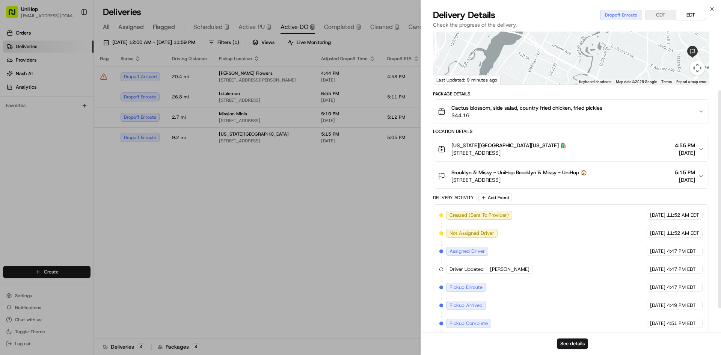
scroll to position [113, 0]
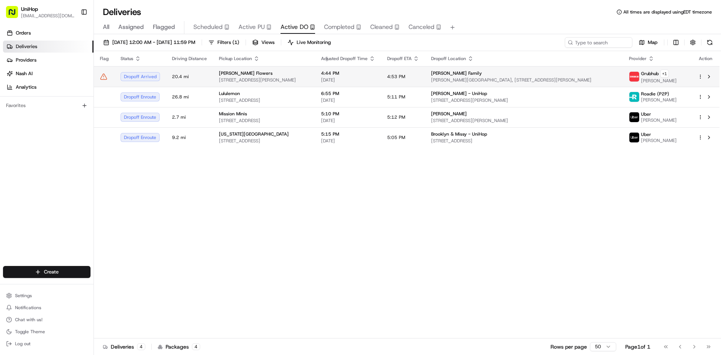
click at [309, 75] on div "Sada's Flowers" at bounding box center [264, 73] width 90 height 6
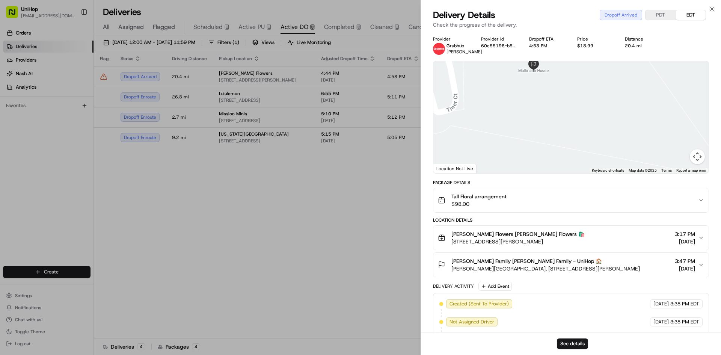
drag, startPoint x: 519, startPoint y: 101, endPoint x: 520, endPoint y: 122, distance: 20.7
click at [520, 122] on div at bounding box center [571, 117] width 275 height 112
drag, startPoint x: 542, startPoint y: 121, endPoint x: 547, endPoint y: 121, distance: 5.6
click at [546, 123] on div at bounding box center [571, 117] width 275 height 112
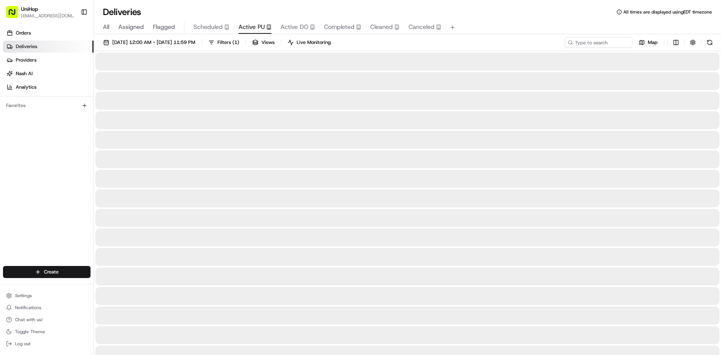
click at [242, 32] on button "Active PU" at bounding box center [255, 27] width 33 height 13
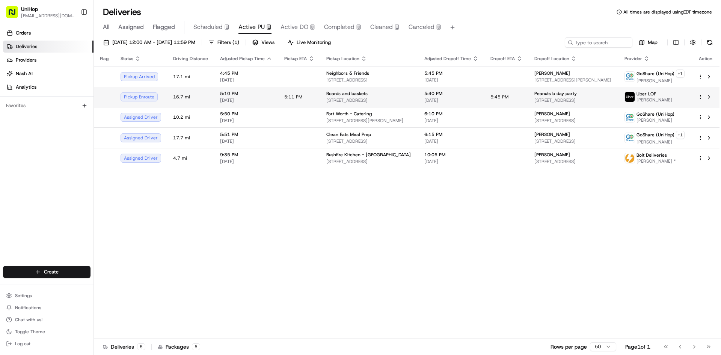
click at [377, 98] on span "39148 Pagosa Springs Dr, Temecula, CA 92592, USA" at bounding box center [369, 100] width 86 height 6
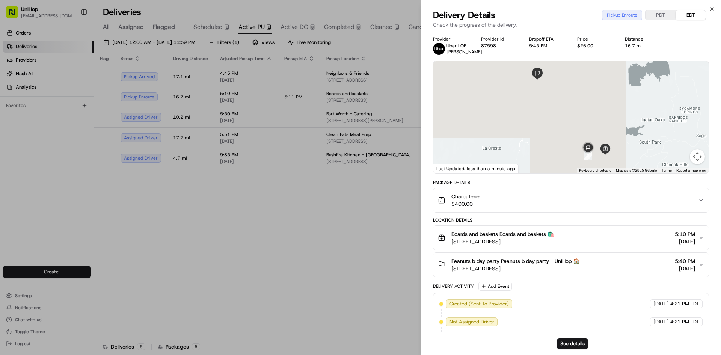
click at [578, 204] on div "Charcuterie $400.00" at bounding box center [568, 200] width 260 height 15
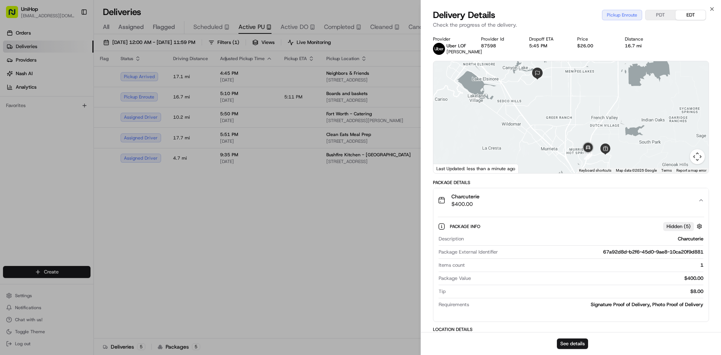
click at [578, 204] on div "Charcuterie $400.00" at bounding box center [568, 200] width 260 height 15
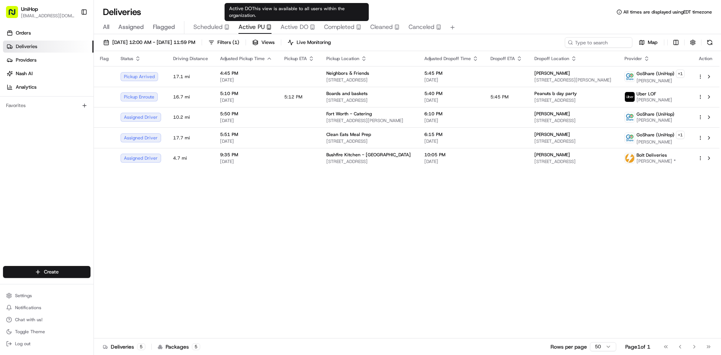
click at [289, 27] on span "Active DO" at bounding box center [295, 27] width 28 height 9
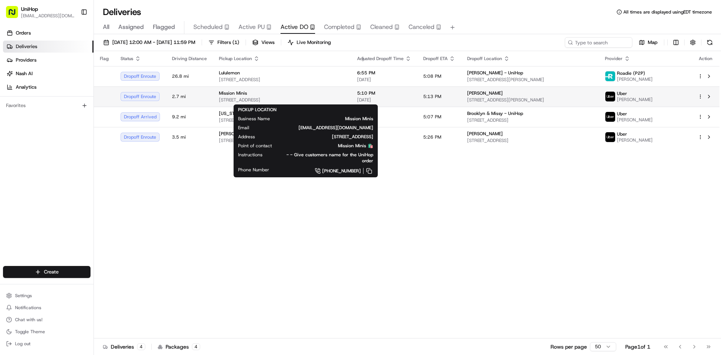
click at [280, 96] on div "Mission Minis 3168 22nd St, San Francisco, CA 94110, USA" at bounding box center [282, 96] width 126 height 13
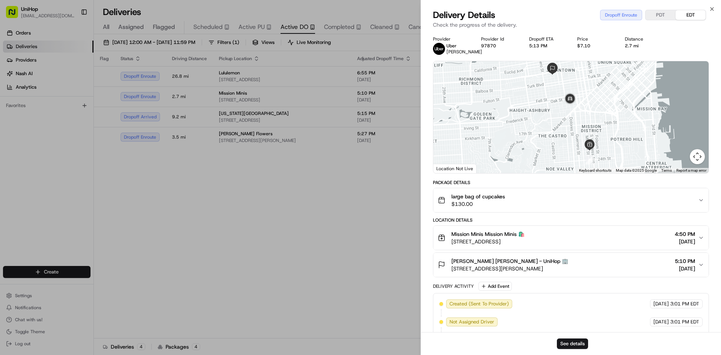
click at [541, 212] on button "large bag of cupcakes $130.00" at bounding box center [571, 200] width 275 height 24
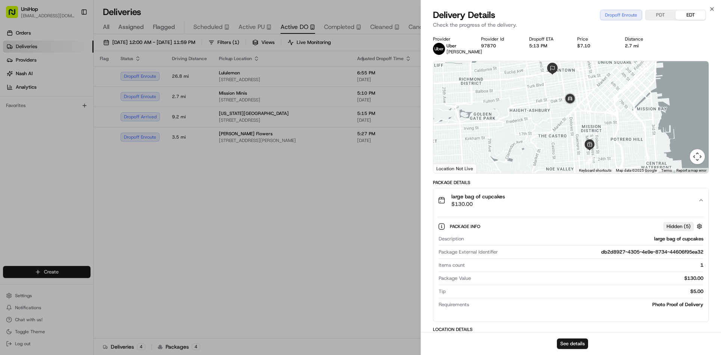
click at [541, 212] on button "large bag of cupcakes $130.00" at bounding box center [571, 200] width 275 height 24
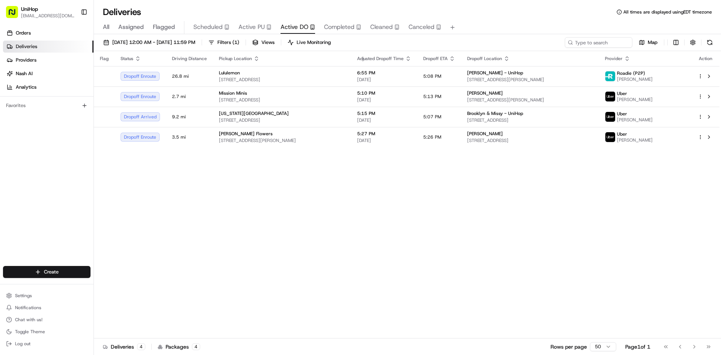
drag, startPoint x: 276, startPoint y: 227, endPoint x: 266, endPoint y: 214, distance: 15.6
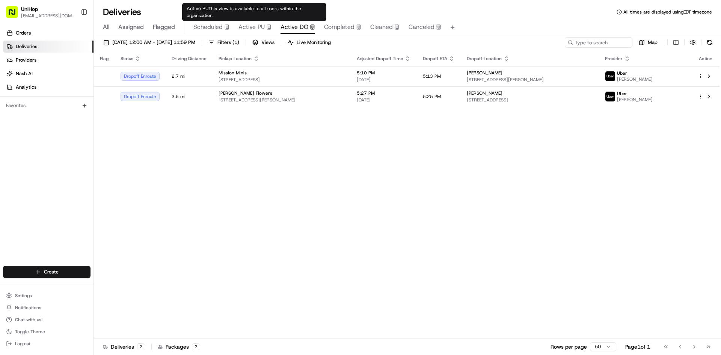
click at [248, 27] on span "Active PU" at bounding box center [252, 27] width 26 height 9
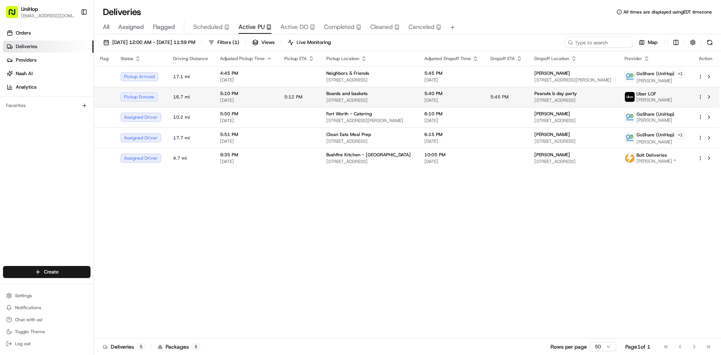
click at [333, 96] on span "Boards and baskets" at bounding box center [346, 94] width 41 height 6
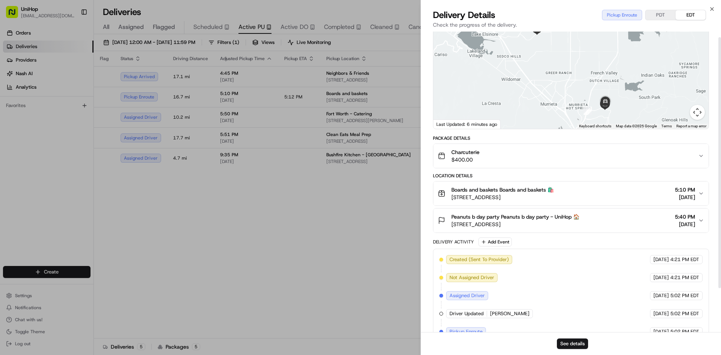
scroll to position [59, 0]
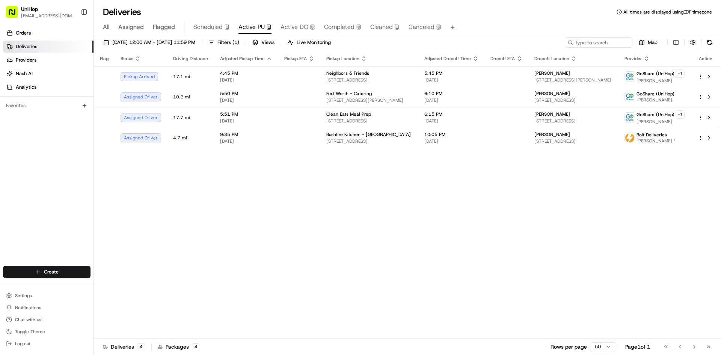
click at [203, 24] on span "Scheduled" at bounding box center [207, 27] width 29 height 9
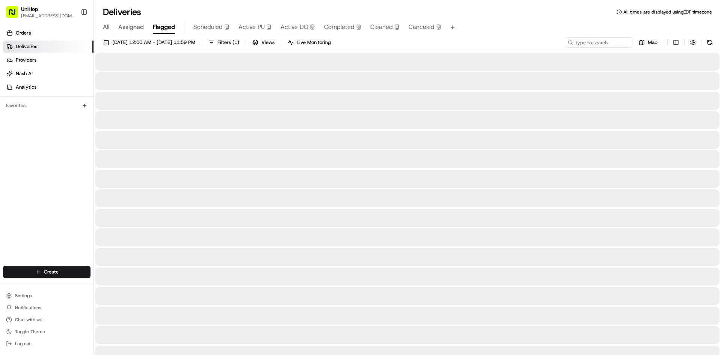
click at [170, 25] on span "Flagged" at bounding box center [164, 27] width 22 height 9
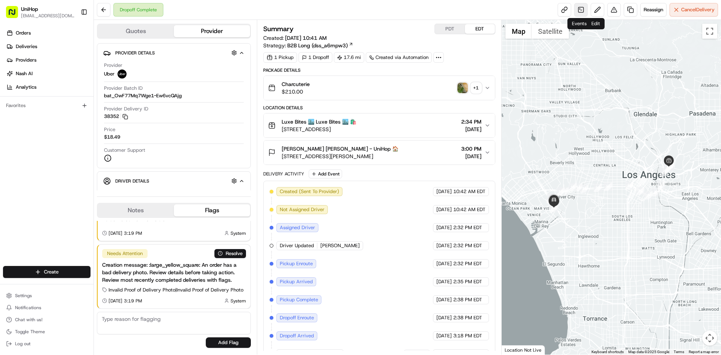
click at [582, 10] on link at bounding box center [581, 10] width 14 height 14
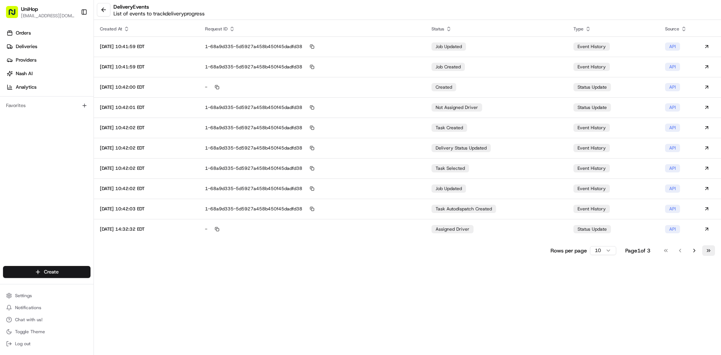
click at [706, 248] on button "Go to last page" at bounding box center [709, 250] width 13 height 11
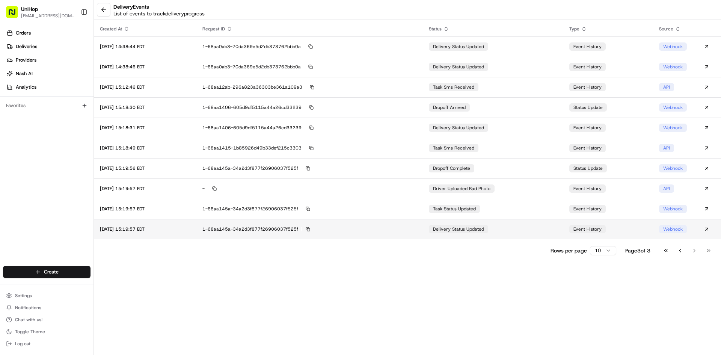
click at [410, 227] on div "1-68aa145a-34a2d3f877f26906037f525f" at bounding box center [309, 229] width 214 height 7
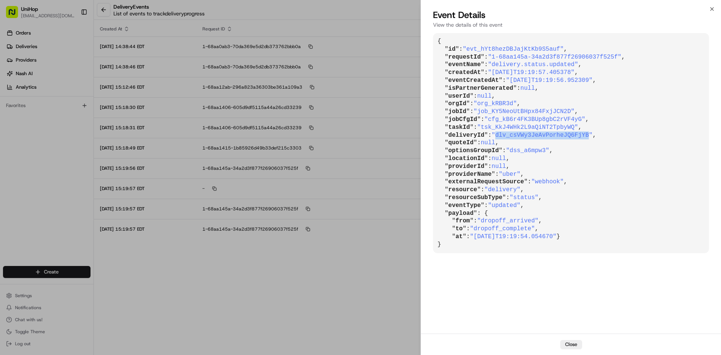
drag, startPoint x: 494, startPoint y: 137, endPoint x: 578, endPoint y: 135, distance: 83.8
click at [578, 135] on span ""dlv_csVWy3JeAvPorheJQ6FjYB"" at bounding box center [542, 135] width 101 height 7
copy span "dlv_csVWy3JeAvPorheJQ6FjYB"
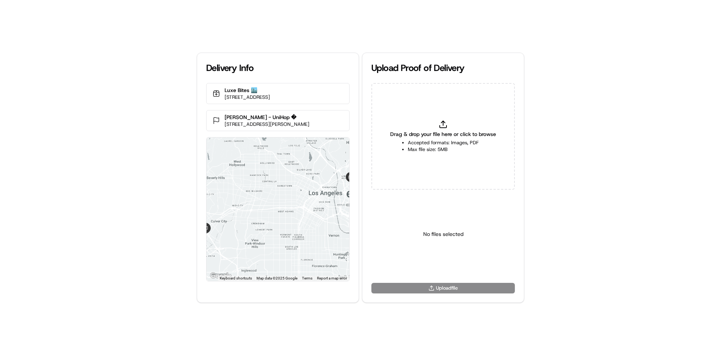
click at [455, 134] on span "Drag & drop your file here or click to browse" at bounding box center [443, 134] width 106 height 8
